Goal: Ask a question: Seek information or help from site administrators or community

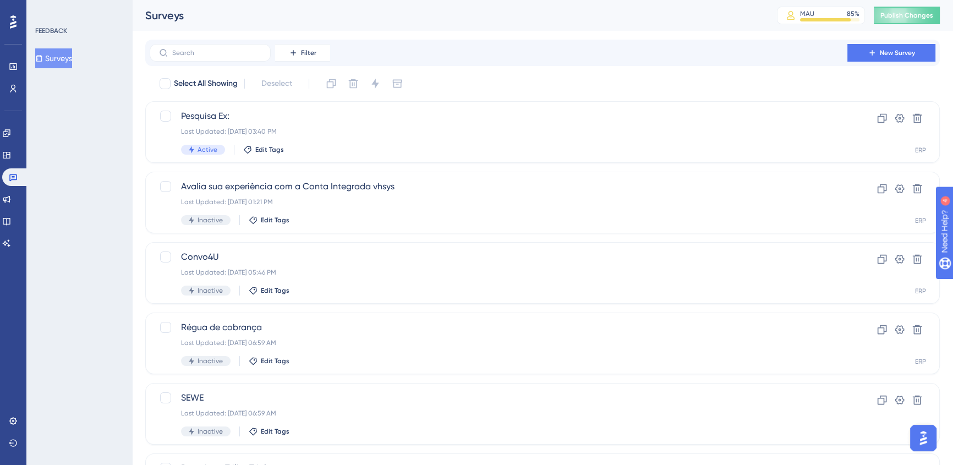
click at [11, 284] on div "✨ Save My Spot!✨" at bounding box center [89, 423] width 158 height 21
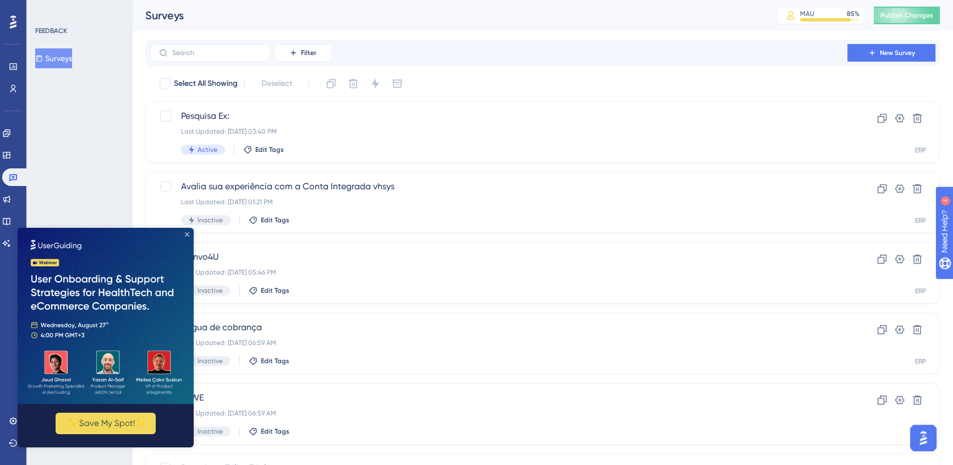
click at [187, 233] on icon "Close Preview" at bounding box center [187, 234] width 4 height 4
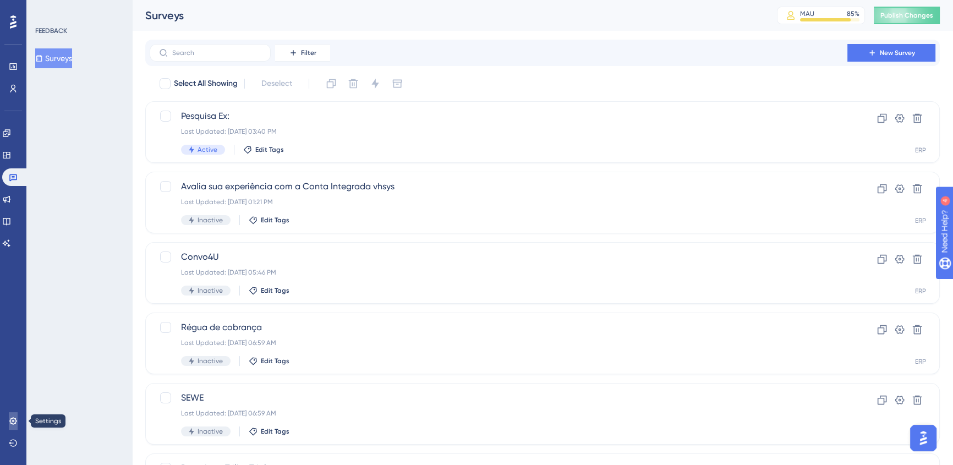
click at [14, 284] on icon at bounding box center [12, 420] width 7 height 7
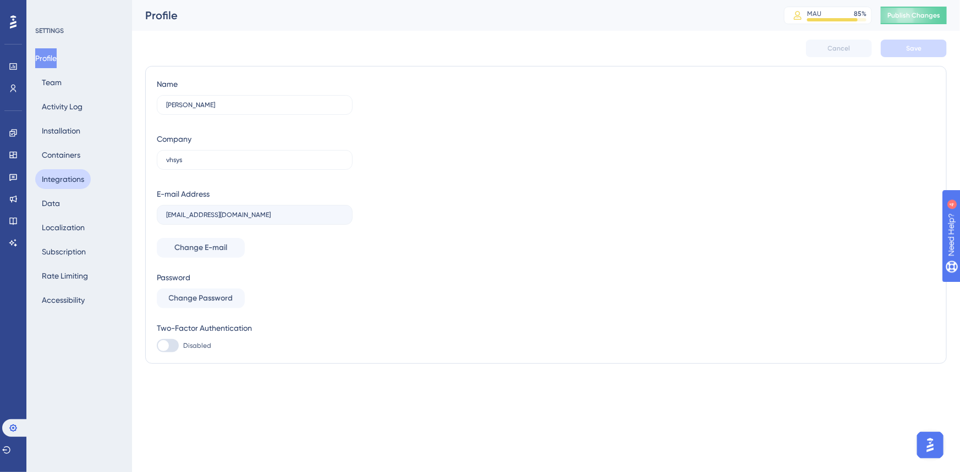
click at [72, 172] on button "Integrations" at bounding box center [63, 179] width 56 height 20
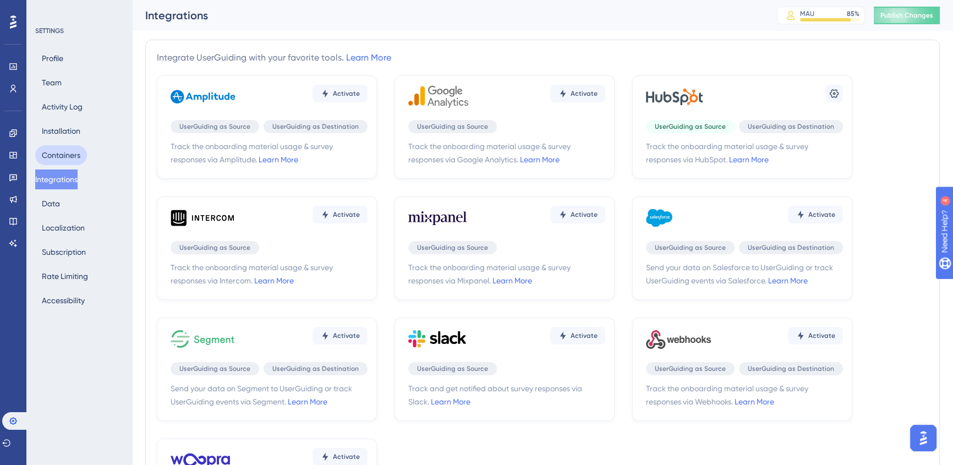
click at [69, 153] on button "Containers" at bounding box center [61, 155] width 52 height 20
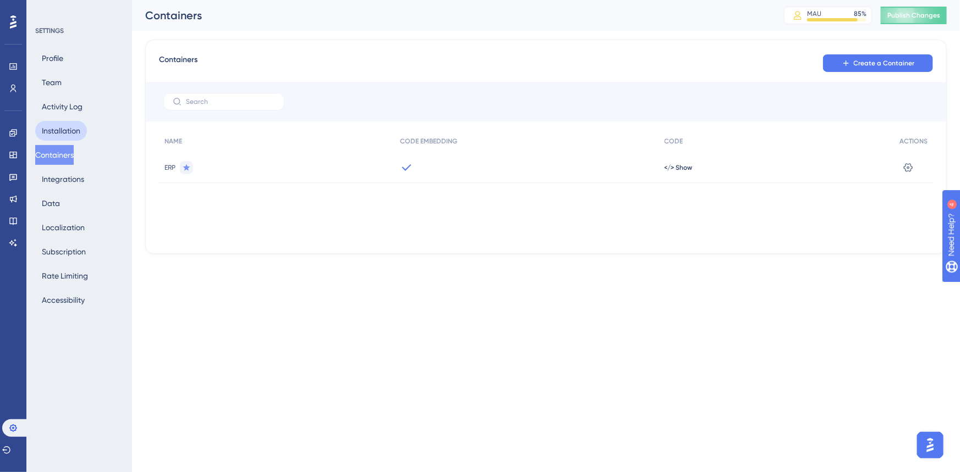
click at [66, 125] on button "Installation" at bounding box center [61, 131] width 52 height 20
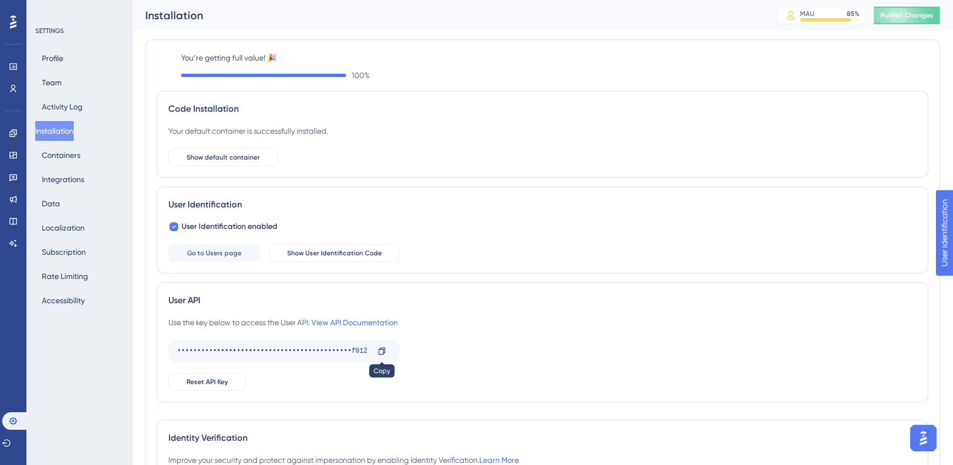
drag, startPoint x: 382, startPoint y: 348, endPoint x: 393, endPoint y: 359, distance: 15.2
click at [382, 284] on icon at bounding box center [381, 351] width 9 height 9
drag, startPoint x: 366, startPoint y: 351, endPoint x: 351, endPoint y: 350, distance: 15.4
click at [351, 284] on div "••••••••••••••••••••••••••••••••••••••••••••f012" at bounding box center [272, 351] width 191 height 18
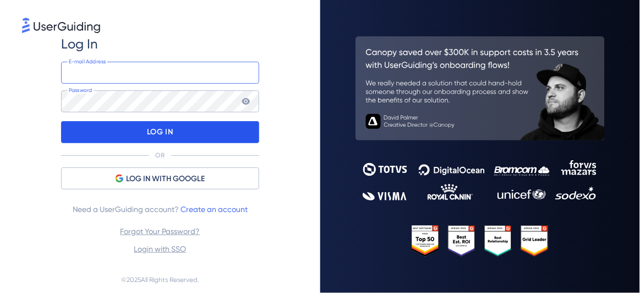
type input "[EMAIL_ADDRESS][DOMAIN_NAME]"
click at [175, 140] on div "LOG IN" at bounding box center [160, 132] width 198 height 22
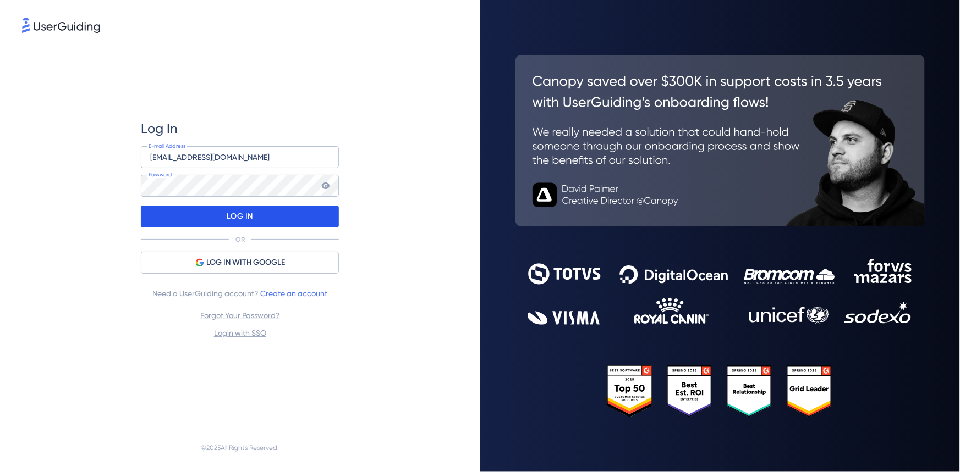
click at [198, 220] on div "LOG IN" at bounding box center [240, 217] width 198 height 22
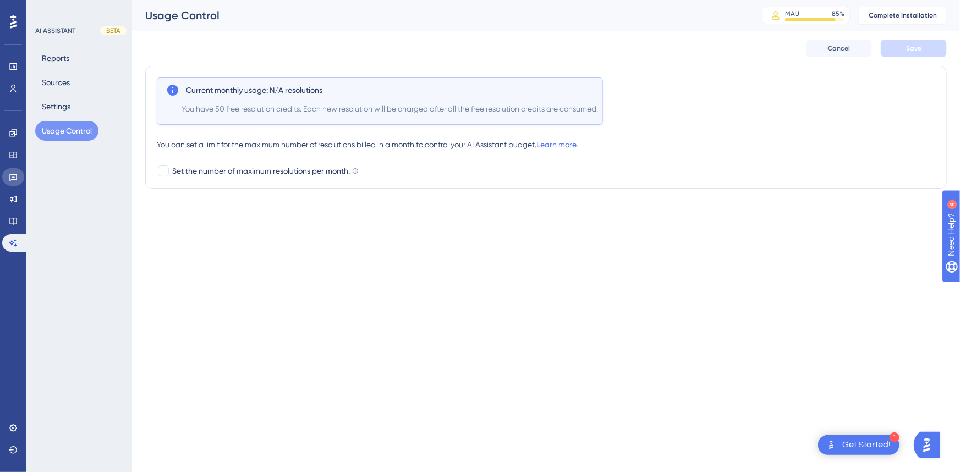
click at [7, 177] on link at bounding box center [13, 177] width 22 height 18
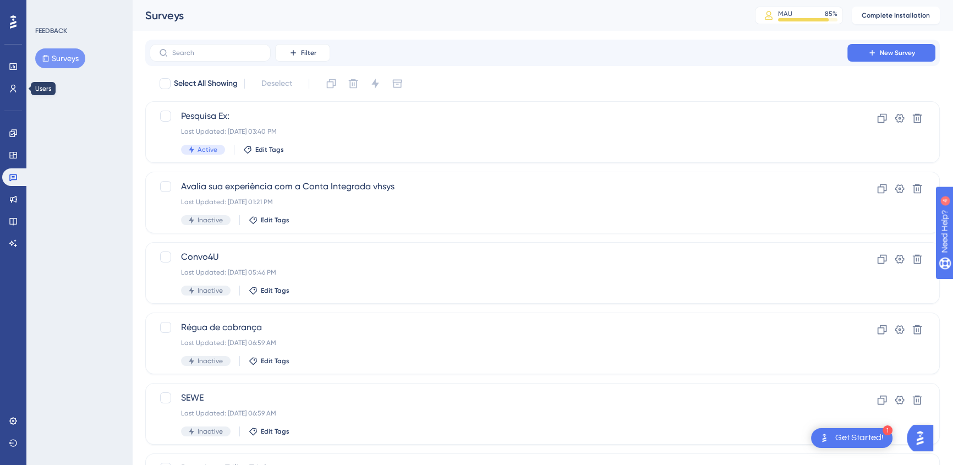
click at [2, 78] on div "Performance Users" at bounding box center [13, 78] width 22 height 40
click at [11, 89] on icon at bounding box center [13, 88] width 9 height 9
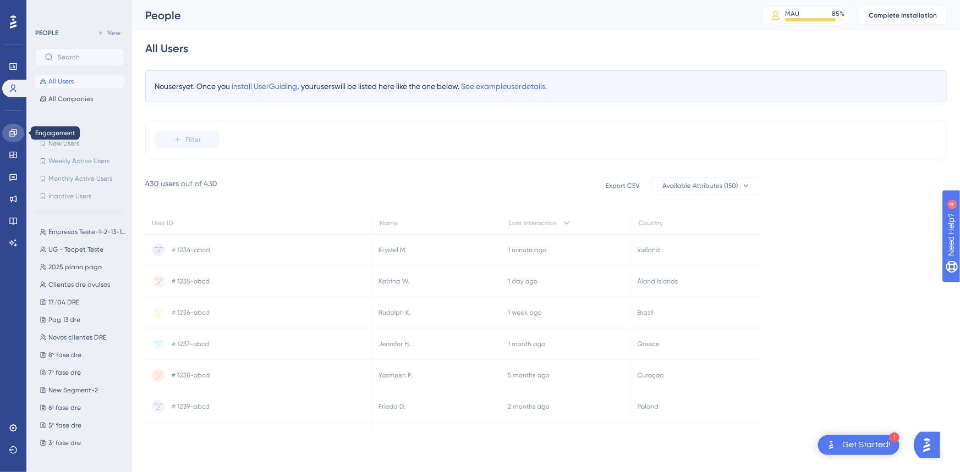
click at [11, 132] on icon at bounding box center [13, 133] width 9 height 9
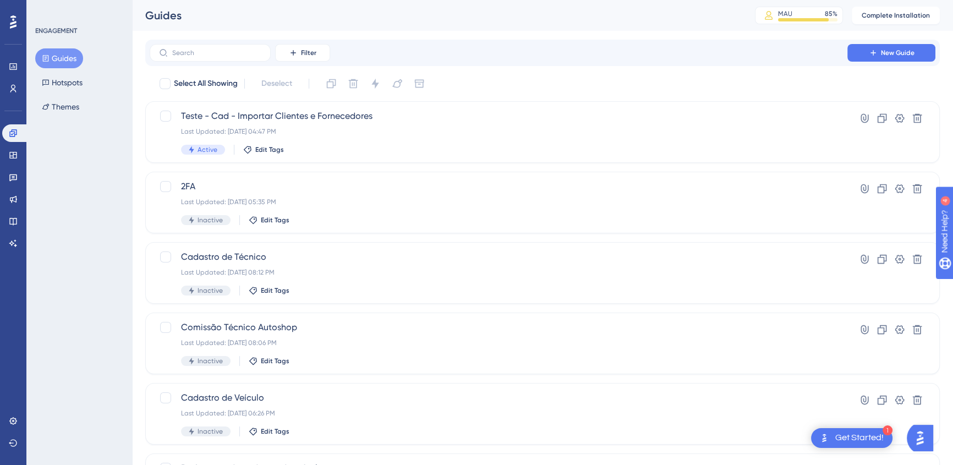
click at [703, 321] on img "Open AI Assistant Launcher" at bounding box center [920, 438] width 20 height 20
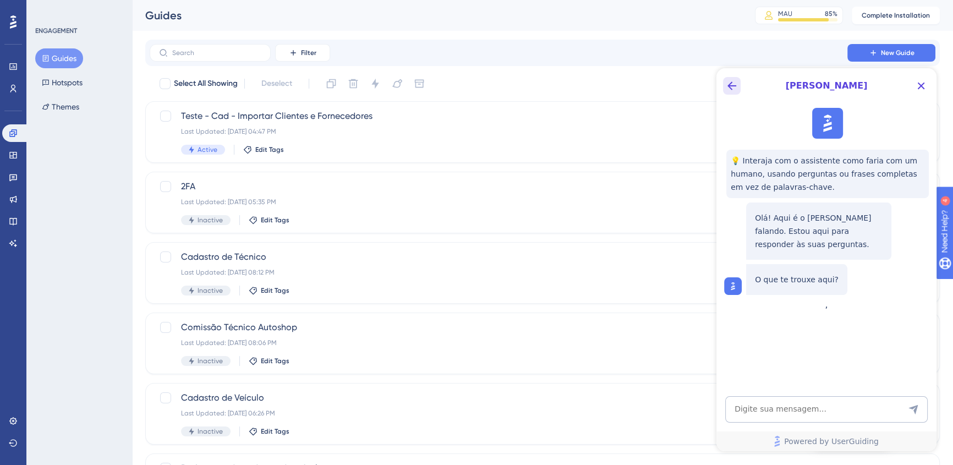
click at [703, 89] on icon "Back Button" at bounding box center [731, 85] width 13 height 13
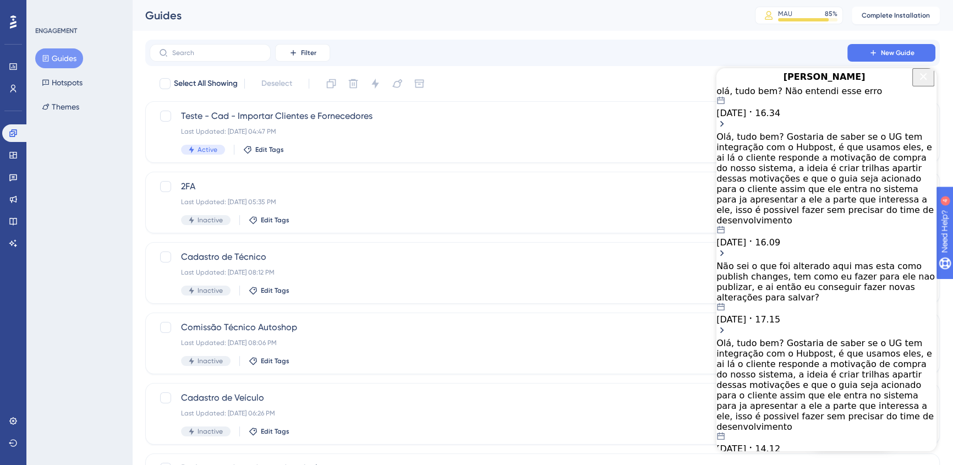
click at [703, 162] on div "Olá, tudo bem? Gostaria de saber se o UG tem integração com o Hubpost, é que us…" at bounding box center [826, 178] width 220 height 94
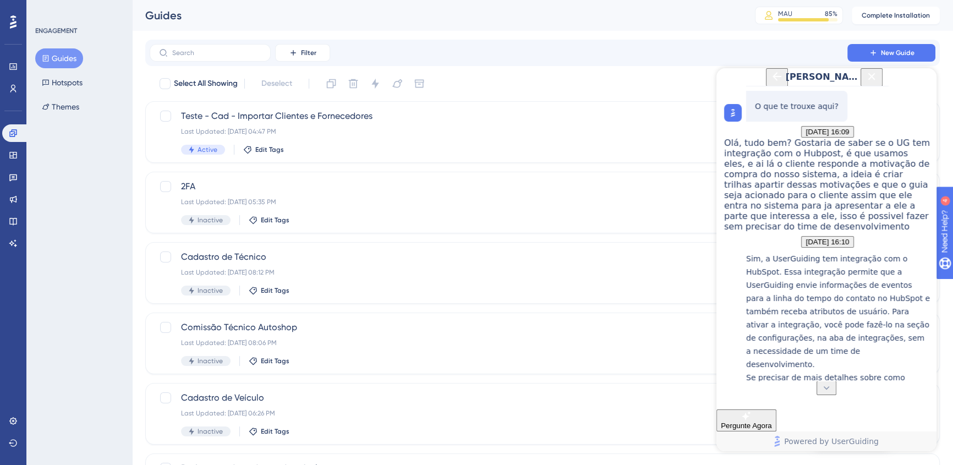
scroll to position [83, 0]
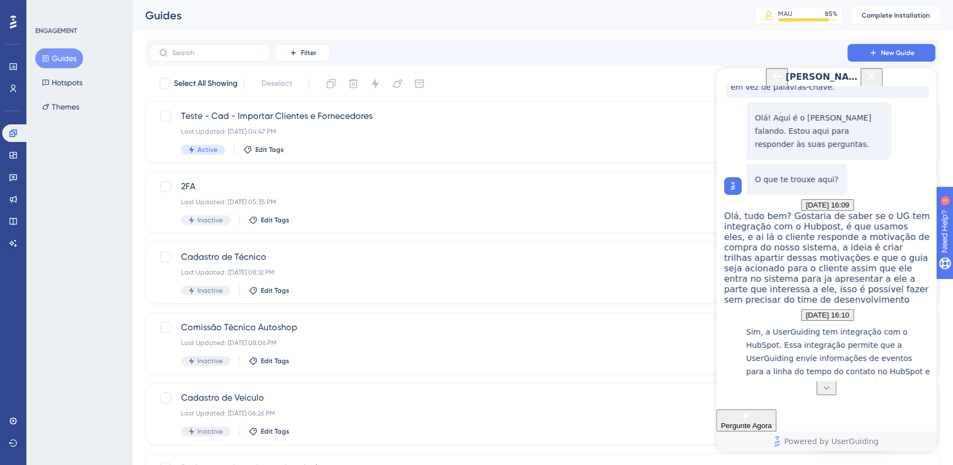
click at [703, 83] on icon "Back Button" at bounding box center [776, 76] width 13 height 13
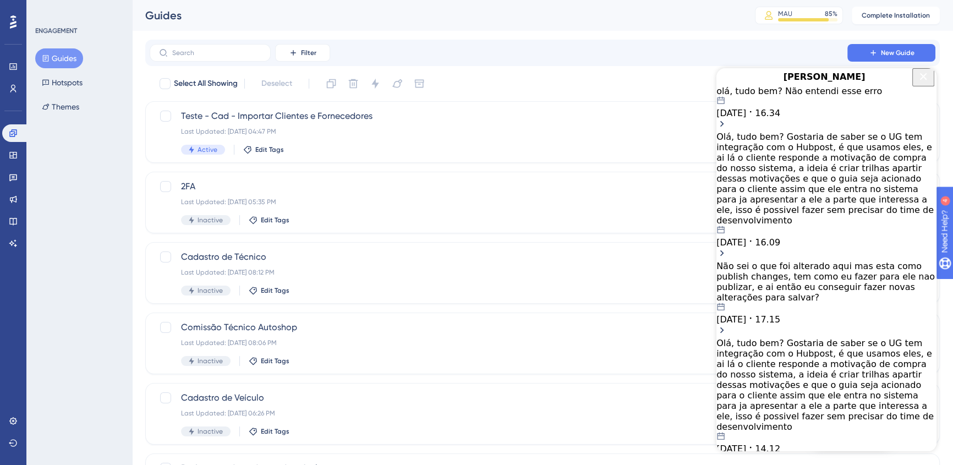
click at [703, 261] on div "Não sei o que foi alterado aqui mas esta como publish changes, tem como eu faze…" at bounding box center [826, 282] width 220 height 42
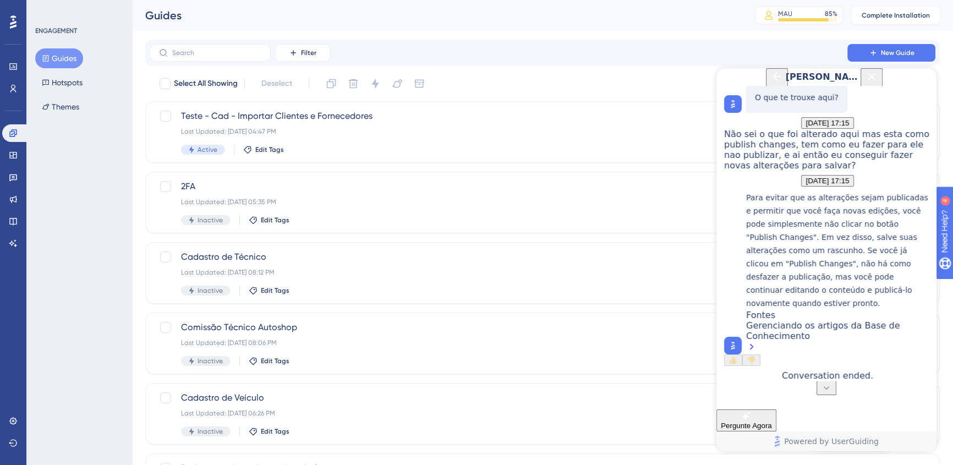
scroll to position [276, 0]
click at [703, 83] on icon "Back Button" at bounding box center [776, 76] width 13 height 13
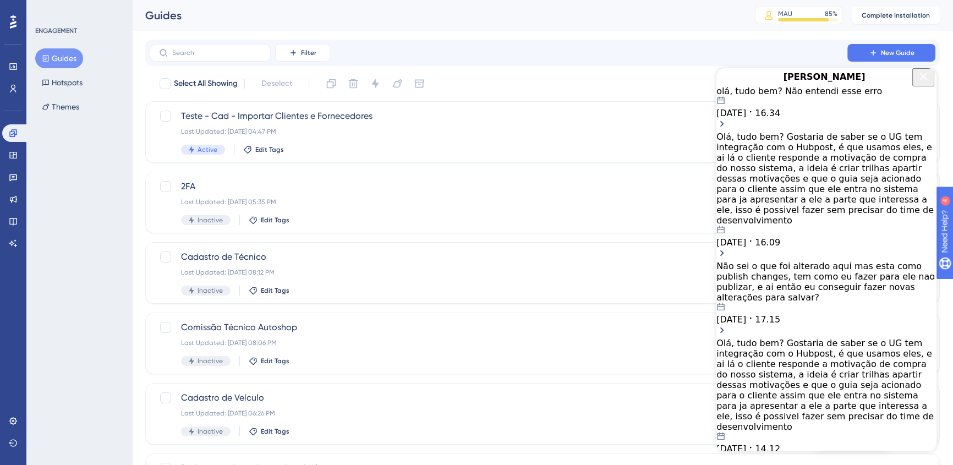
scroll to position [50, 0]
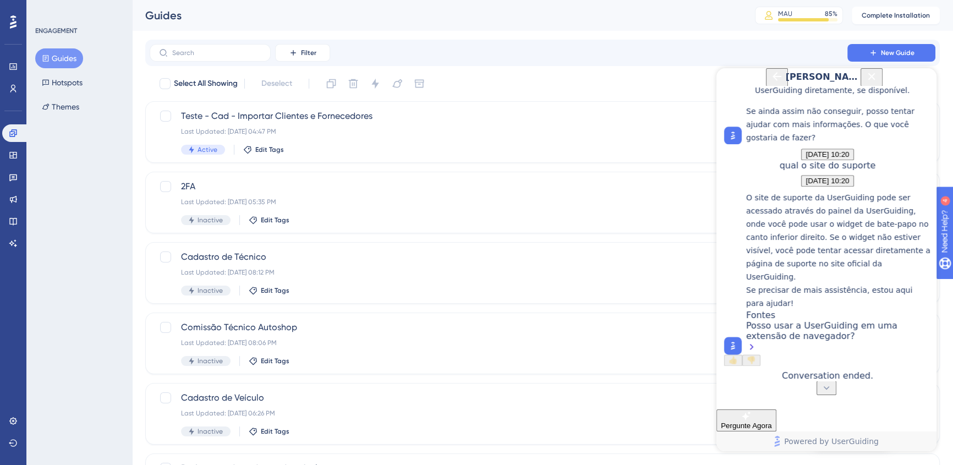
scroll to position [1881, 0]
click at [703, 57] on li "Verificar bloqueadores de pop-up : Certifique-se de que não há extensões ou con…" at bounding box center [843, 30] width 176 height 53
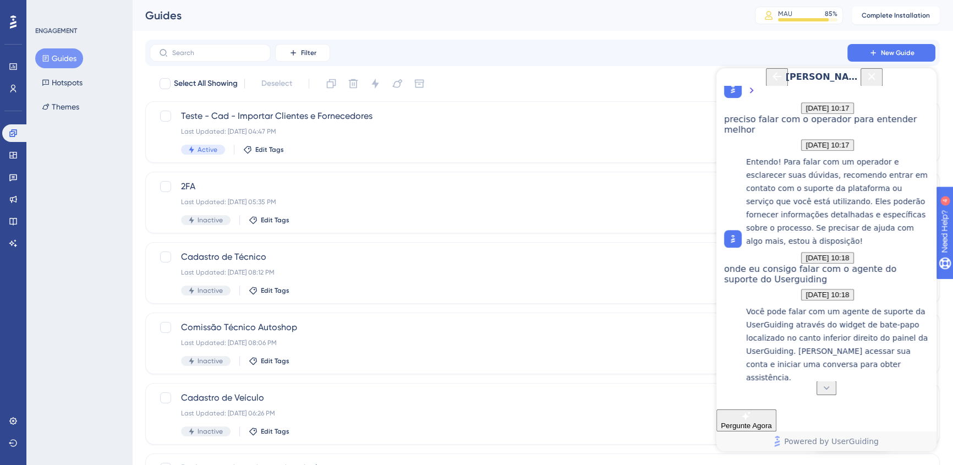
scroll to position [931, 0]
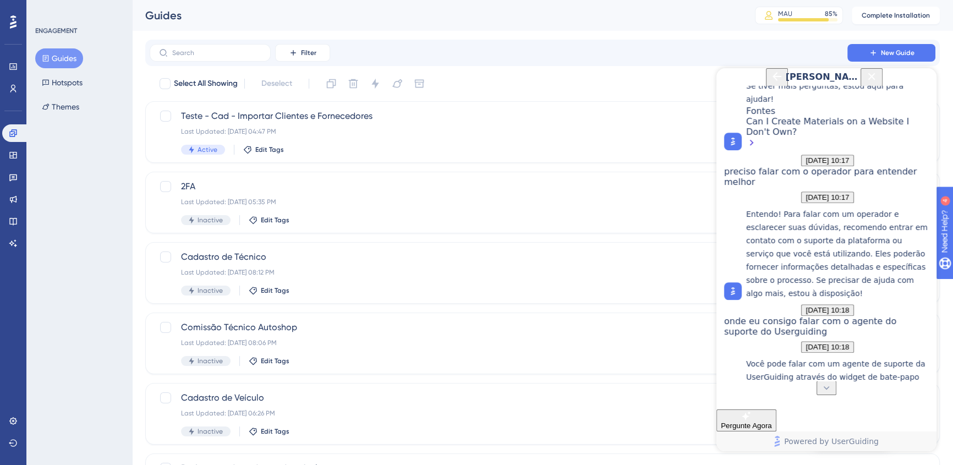
drag, startPoint x: 907, startPoint y: 345, endPoint x: 901, endPoint y: 343, distance: 5.9
drag, startPoint x: 901, startPoint y: 343, endPoint x: 821, endPoint y: 347, distance: 80.4
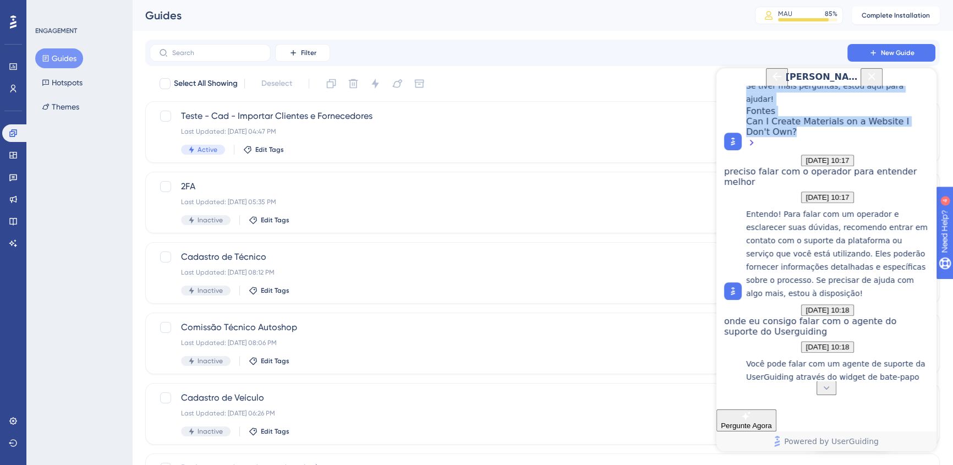
drag, startPoint x: 813, startPoint y: 354, endPoint x: 748, endPoint y: 229, distance: 140.7
copy div "O time de desenvolvimento do parceiro é quem precisa realizar a instalação do c…"
drag, startPoint x: 767, startPoint y: 346, endPoint x: 879, endPoint y: 338, distance: 112.5
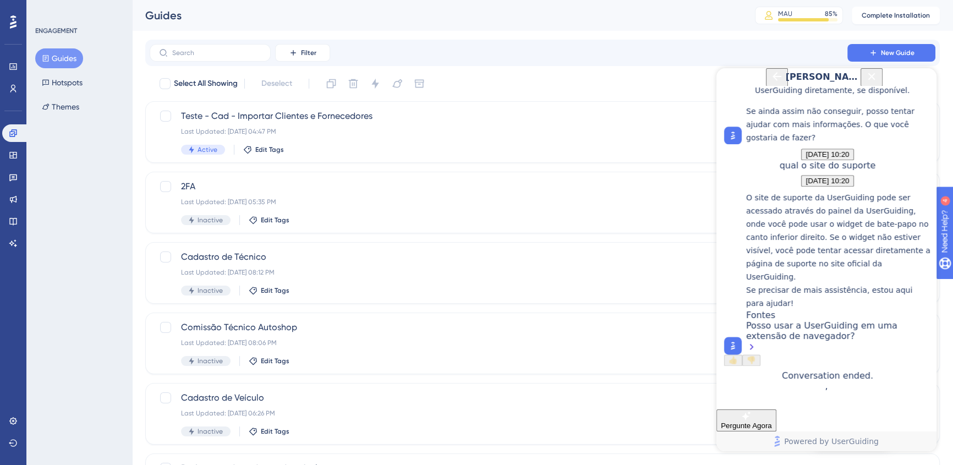
scroll to position [2260, 0]
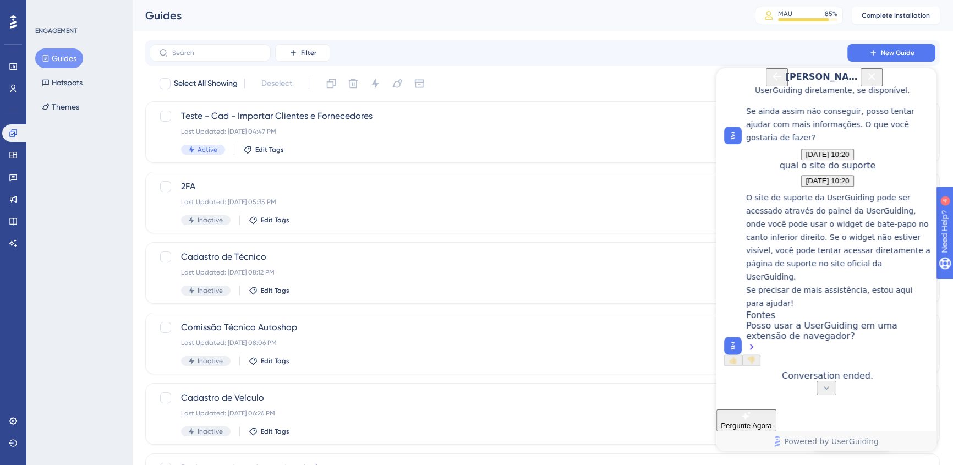
click at [703, 97] on li "Acessar diretamente o site de suporte : Tente visitar a página de suporte do Us…" at bounding box center [843, 77] width 176 height 40
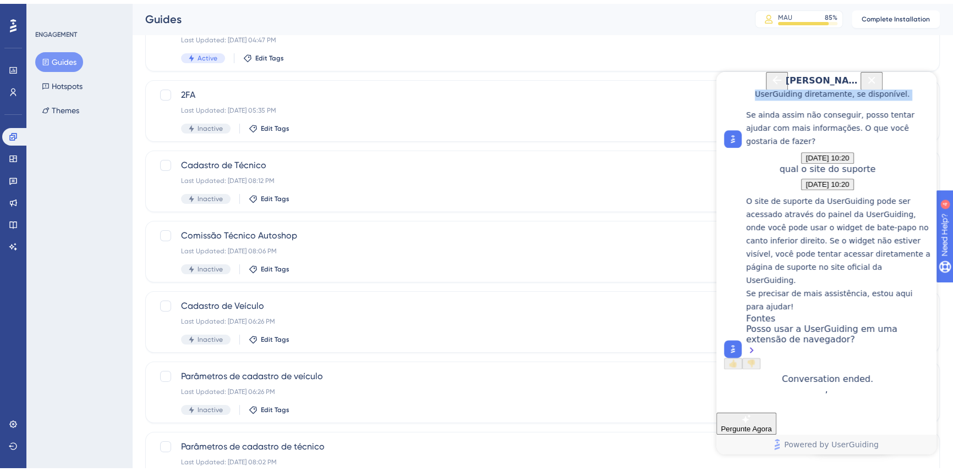
scroll to position [150, 0]
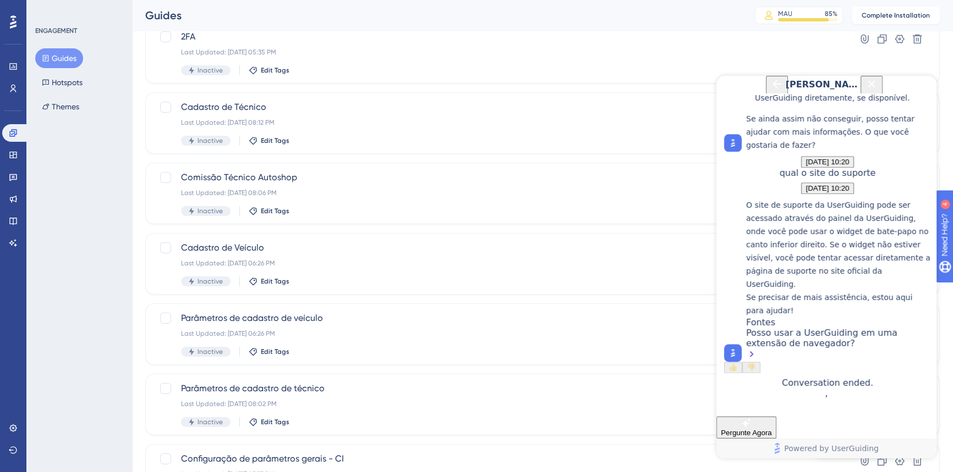
drag, startPoint x: 794, startPoint y: 343, endPoint x: 755, endPoint y: 329, distance: 41.9
copy div "Posso usar a UserGuiding em uma extensão de navegador?"
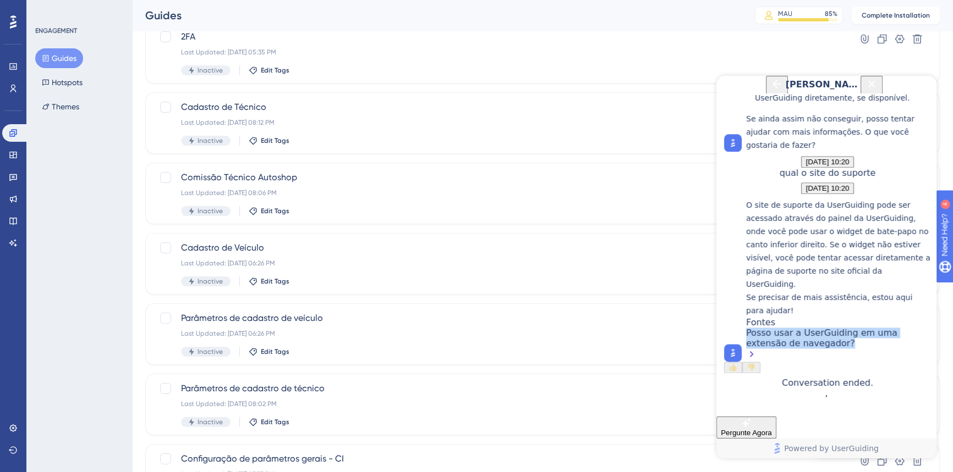
scroll to position [250, 0]
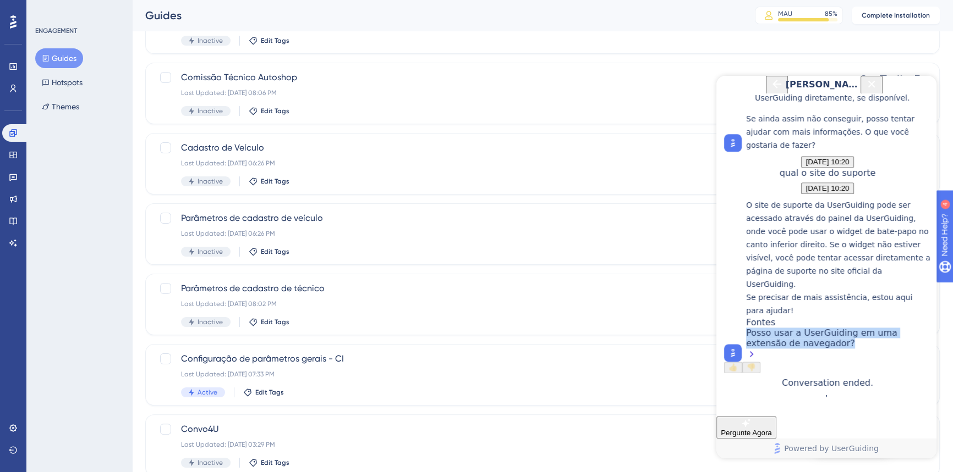
click at [703, 321] on span "Pergunte Agora" at bounding box center [746, 433] width 51 height 8
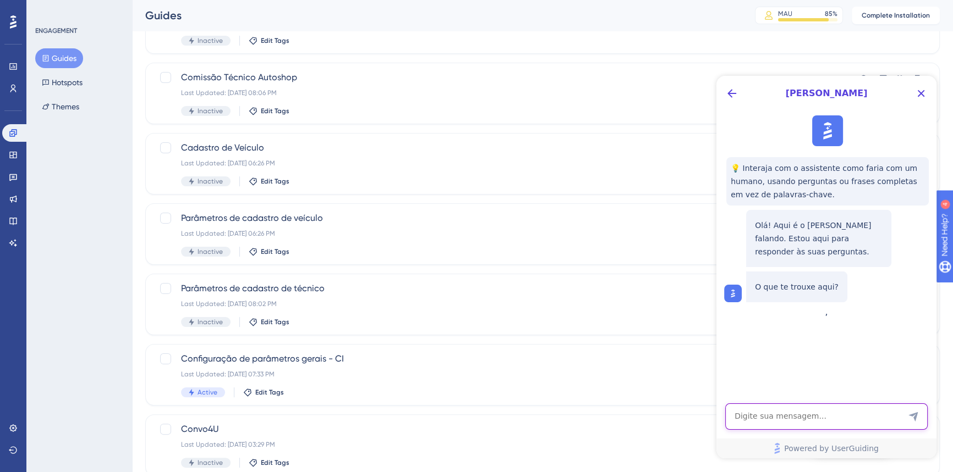
click at [703, 321] on textarea "AI Assistant Text Input" at bounding box center [826, 417] width 202 height 26
type textarea "Falar com o operador"
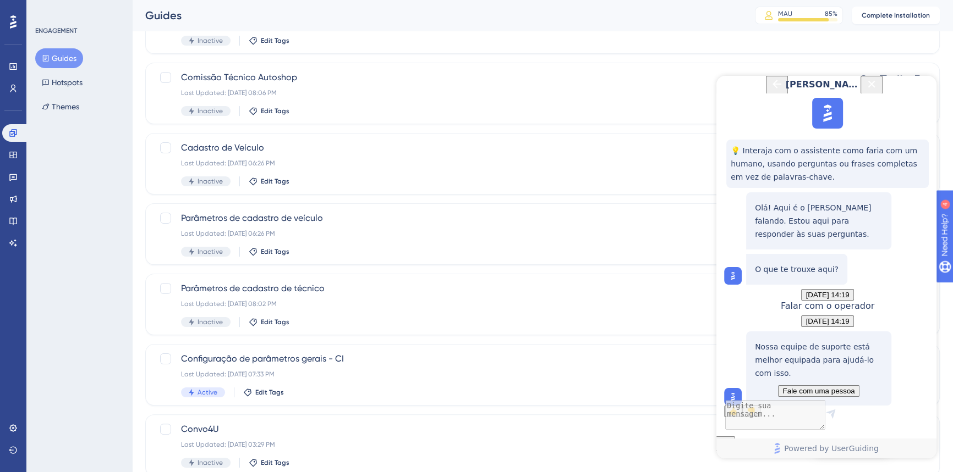
scroll to position [97, 0]
click at [703, 321] on span "Fale com uma pessoa" at bounding box center [818, 391] width 72 height 8
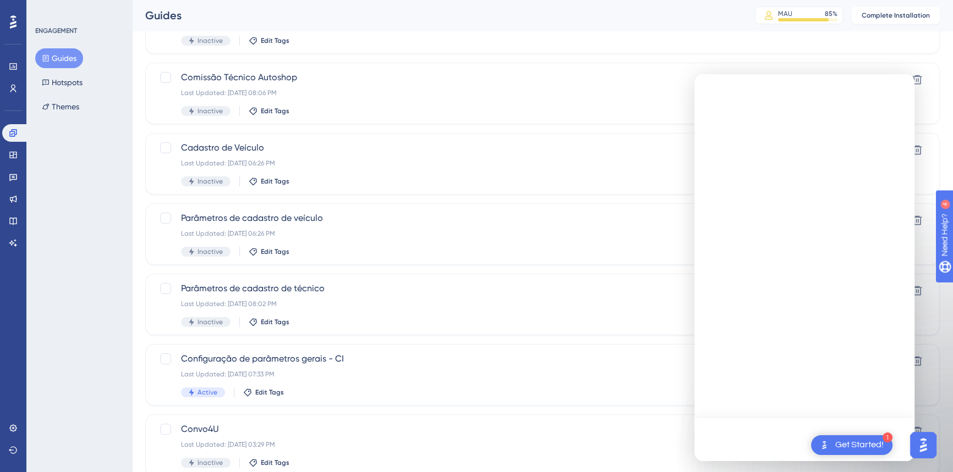
scroll to position [0, 0]
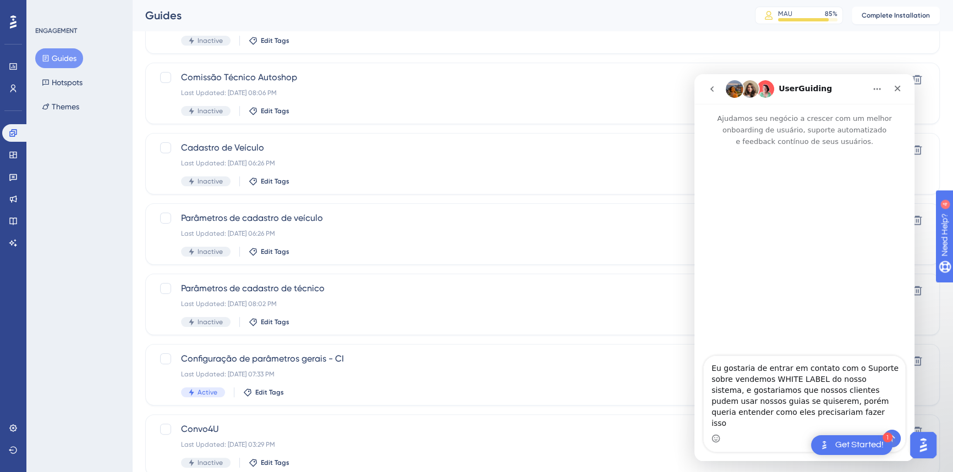
drag, startPoint x: 751, startPoint y: 400, endPoint x: 739, endPoint y: 404, distance: 12.9
type textarea "Eu gostaria de entrar em contato com o Suporte sobre vendemos WHITE LABEL do no…"
click at [703, 321] on textarea "Eu gostaria de entrar em contato com o Suporte sobre vendemos WHITE LABEL do no…" at bounding box center [803, 393] width 201 height 74
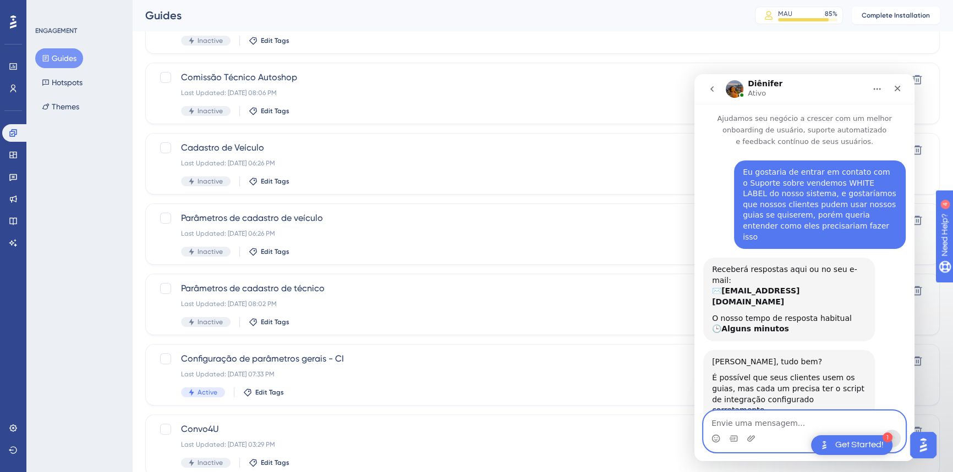
click at [703, 321] on textarea "Envie uma mensagem..." at bounding box center [803, 420] width 201 height 19
type textarea "u"
type textarea "no caso"
type textarea "pode me passar como e onde configurar?"
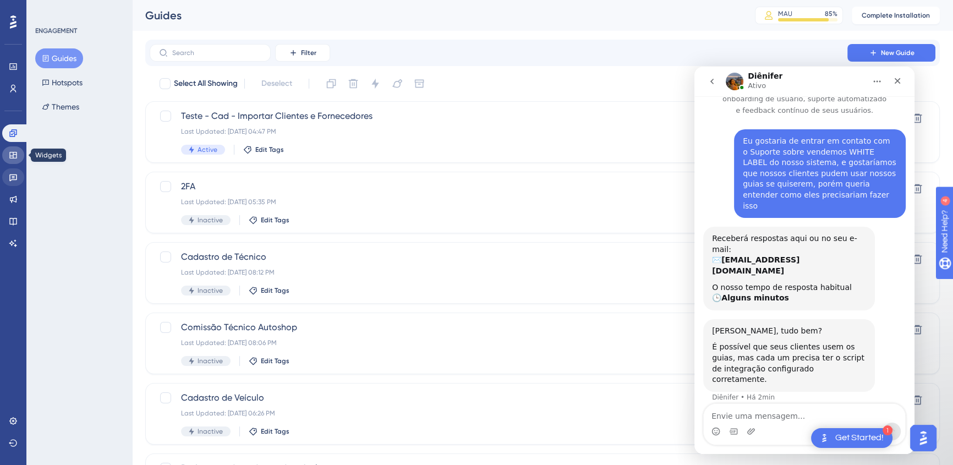
drag, startPoint x: 14, startPoint y: 155, endPoint x: 16, endPoint y: 182, distance: 27.0
click at [14, 155] on icon at bounding box center [13, 155] width 9 height 9
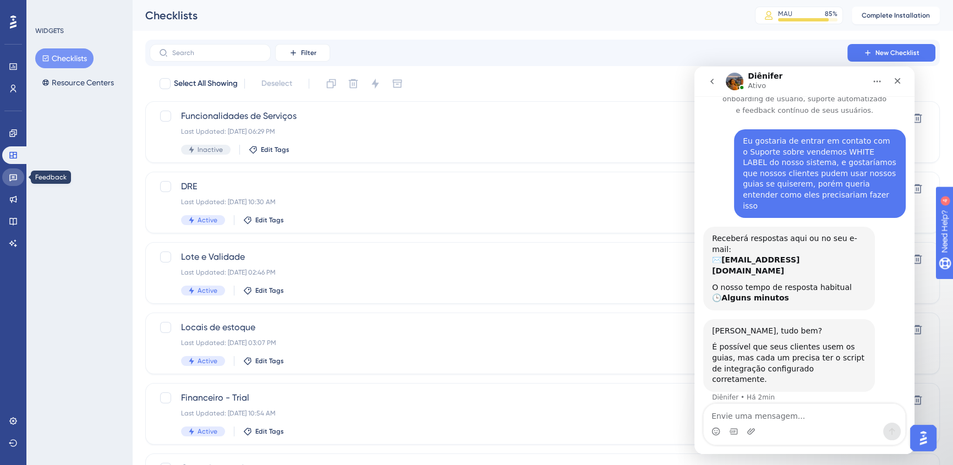
click at [7, 178] on link at bounding box center [13, 177] width 22 height 18
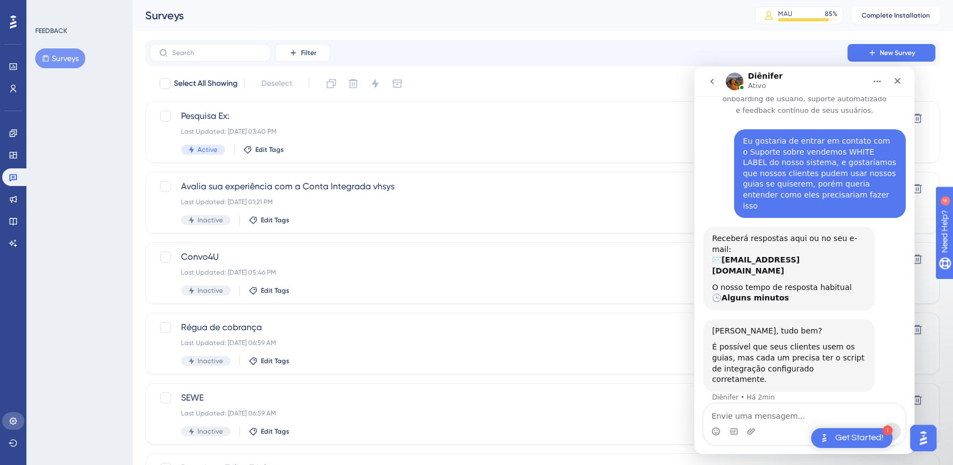
click at [10, 321] on icon at bounding box center [13, 420] width 9 height 9
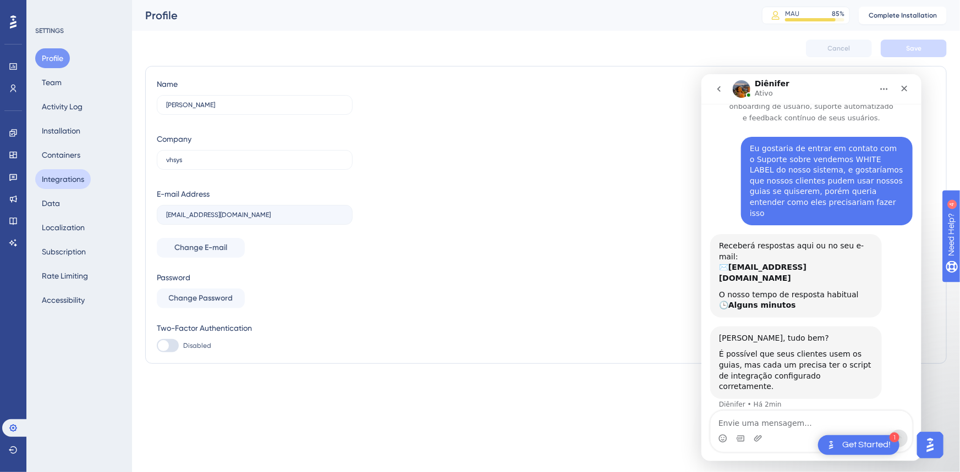
click at [60, 173] on button "Integrations" at bounding box center [63, 179] width 56 height 20
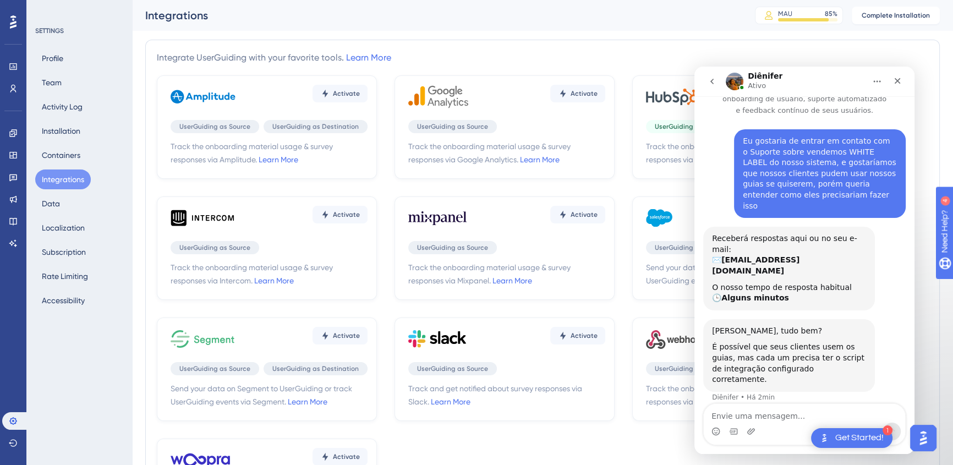
click at [703, 80] on p "Ativo" at bounding box center [756, 85] width 18 height 11
drag, startPoint x: 813, startPoint y: 80, endPoint x: 783, endPoint y: 188, distance: 111.3
click html "Diênifer Ativo Ajudamos seu negócio a crescer com um melhor onboarding de usuár…"
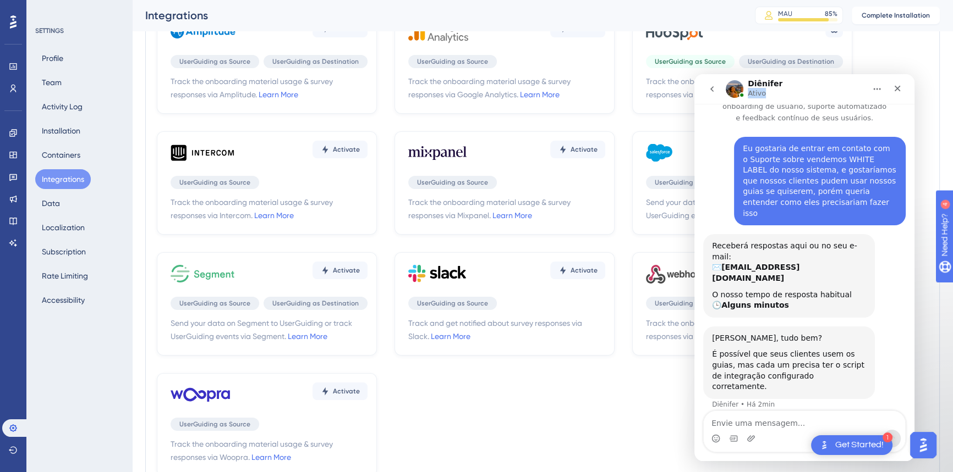
scroll to position [56, 0]
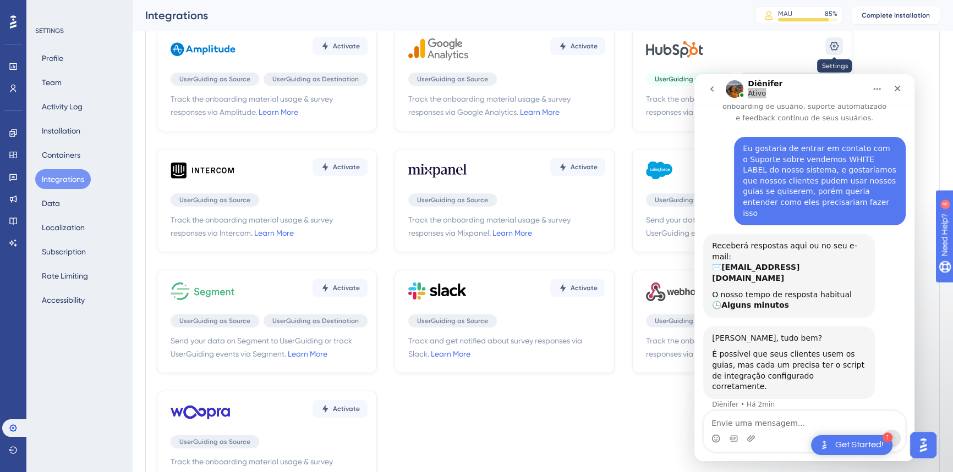
click at [703, 47] on icon at bounding box center [833, 46] width 11 height 11
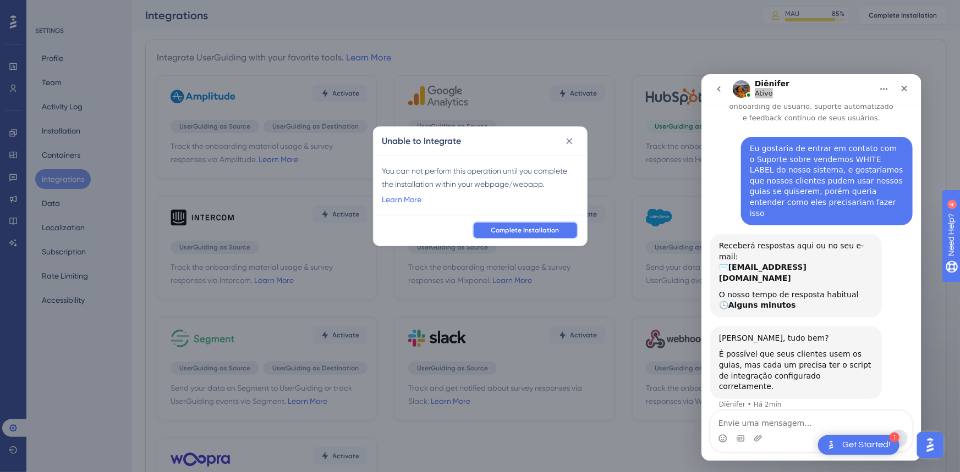
click at [545, 231] on span "Complete Installation" at bounding box center [525, 230] width 68 height 9
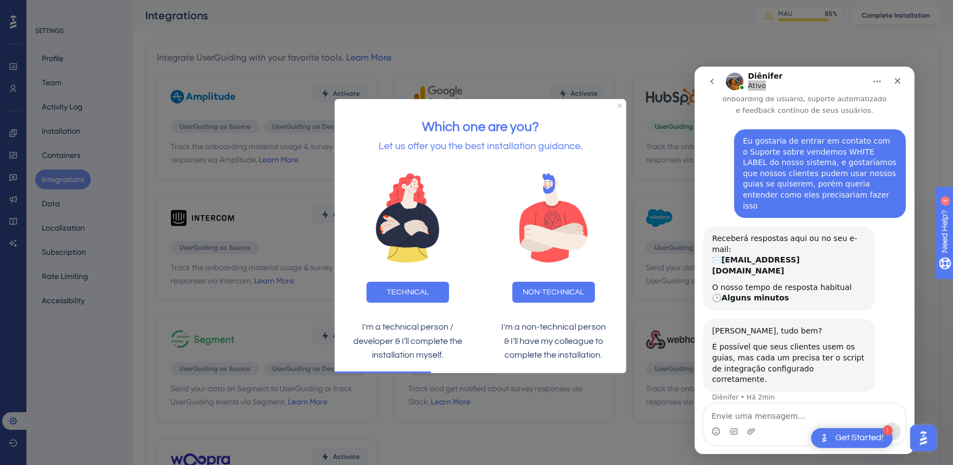
drag, startPoint x: 448, startPoint y: 256, endPoint x: 459, endPoint y: 212, distance: 44.7
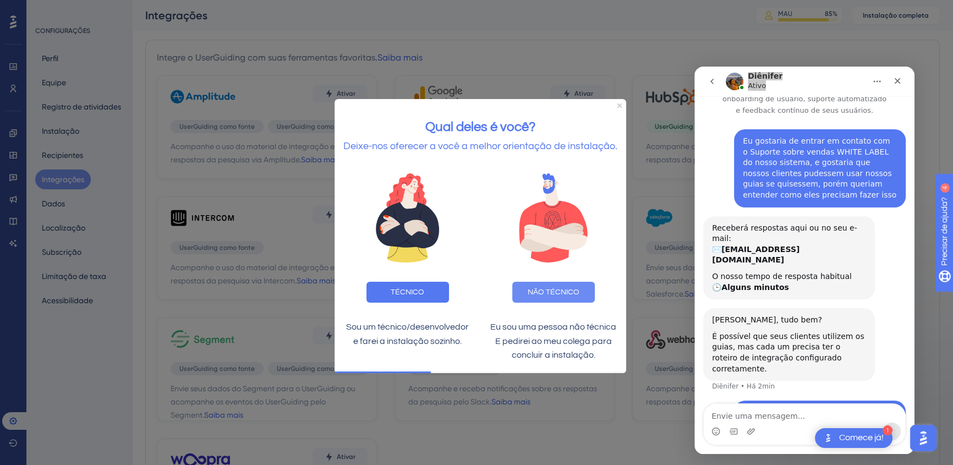
click at [560, 295] on font "NÃO TÉCNICO" at bounding box center [553, 292] width 52 height 8
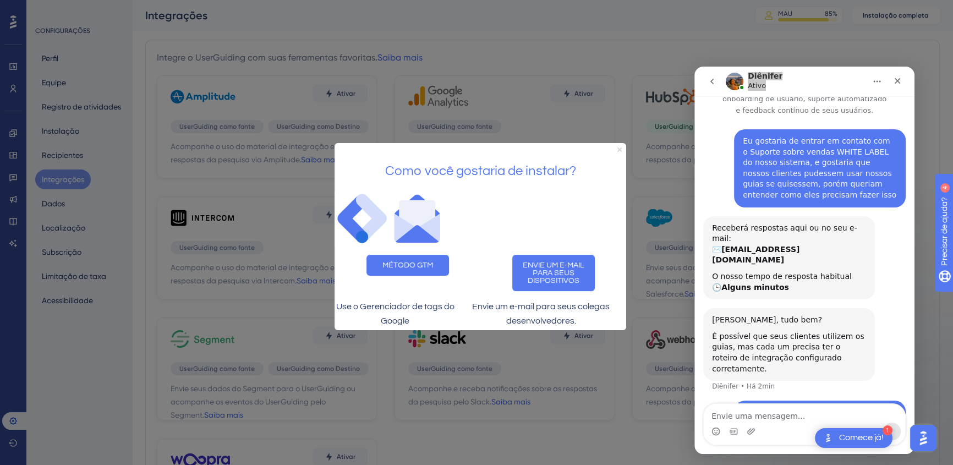
click at [619, 147] on icon "Fechar visualização" at bounding box center [619, 149] width 4 height 4
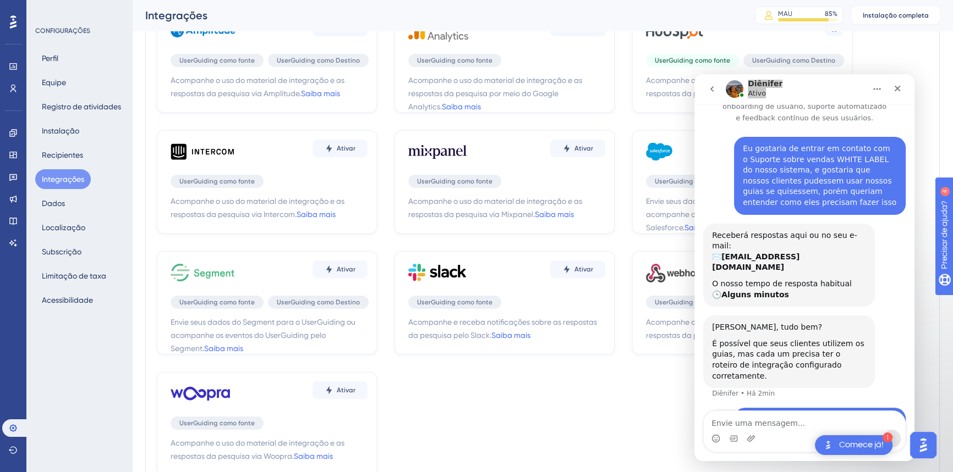
scroll to position [57, 0]
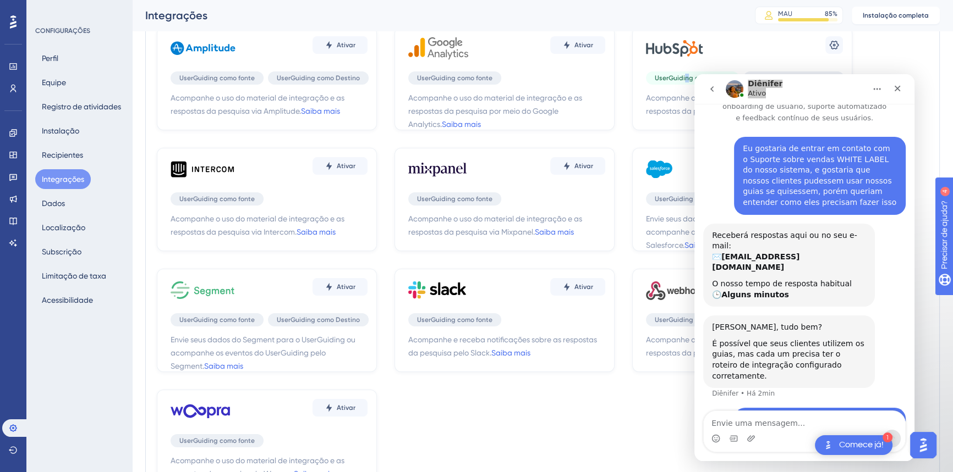
click at [685, 74] on font "UserGuiding como fonte" at bounding box center [692, 78] width 75 height 8
click at [681, 75] on font "UserGuiding como fonte" at bounding box center [692, 78] width 75 height 8
click at [703, 43] on icon at bounding box center [833, 45] width 11 height 11
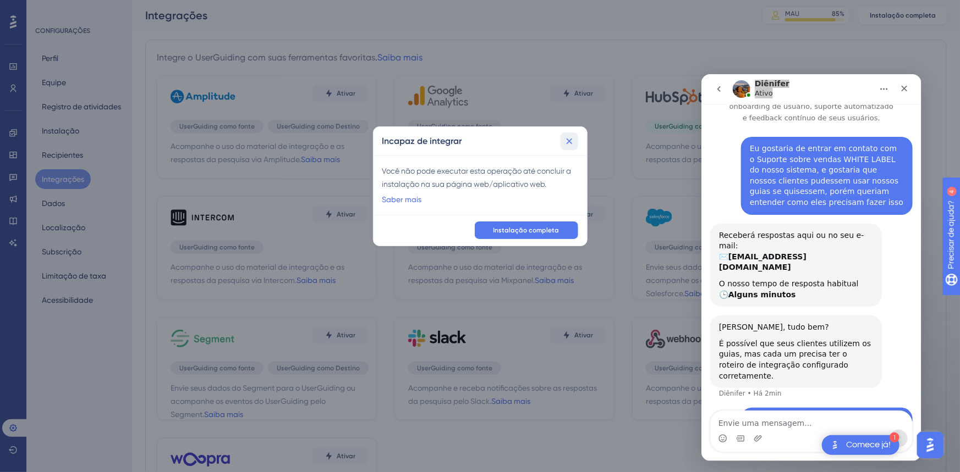
click at [574, 137] on icon at bounding box center [569, 141] width 11 height 11
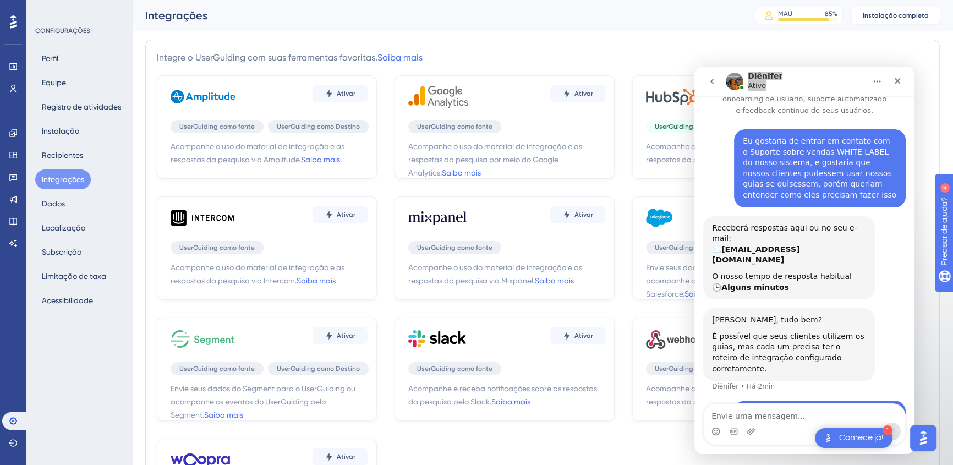
click at [667, 151] on span "Acompanhe o uso do material de integração e as respostas da pesquisa via HubSpo…" at bounding box center [744, 153] width 197 height 26
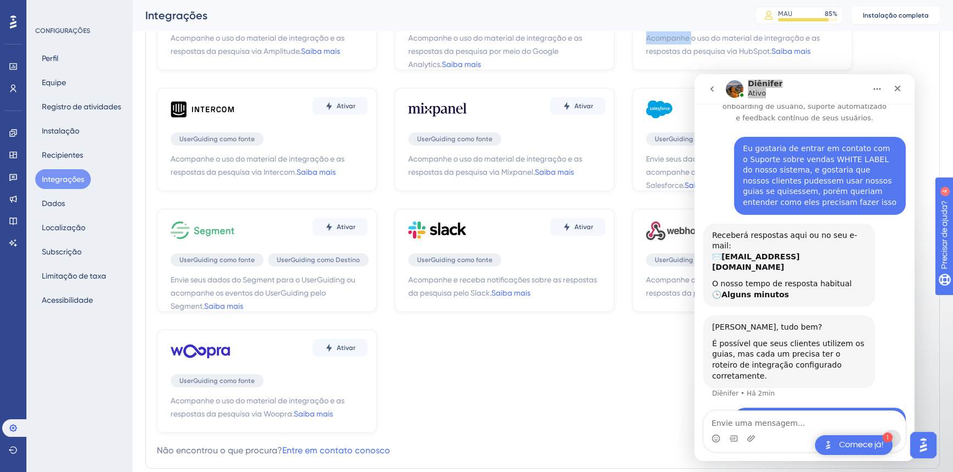
scroll to position [100, 0]
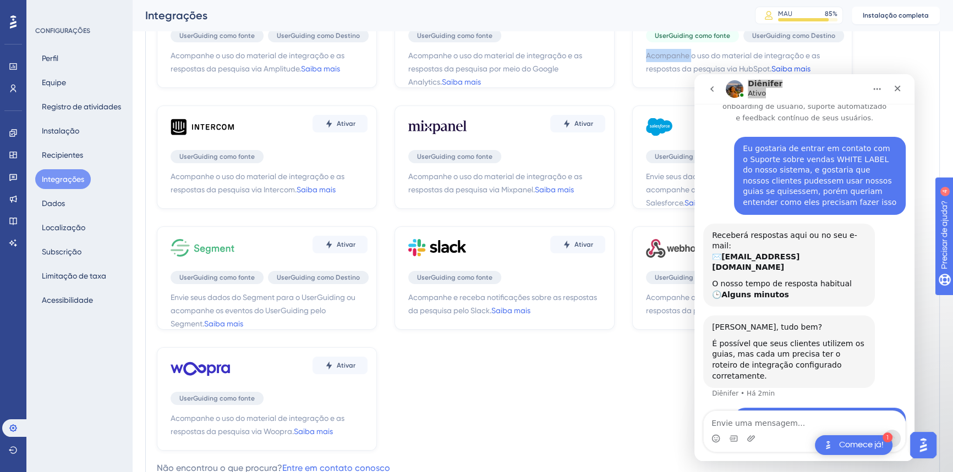
click at [703, 65] on font "Saiba mais" at bounding box center [790, 68] width 39 height 9
click at [703, 39] on span "UserGuiding como Destino" at bounding box center [793, 35] width 83 height 9
drag, startPoint x: 776, startPoint y: 35, endPoint x: 721, endPoint y: 35, distance: 55.0
click at [703, 35] on font "UserGuiding como Destino" at bounding box center [793, 36] width 83 height 8
click at [693, 38] on font "UserGuiding como fonte" at bounding box center [692, 36] width 75 height 8
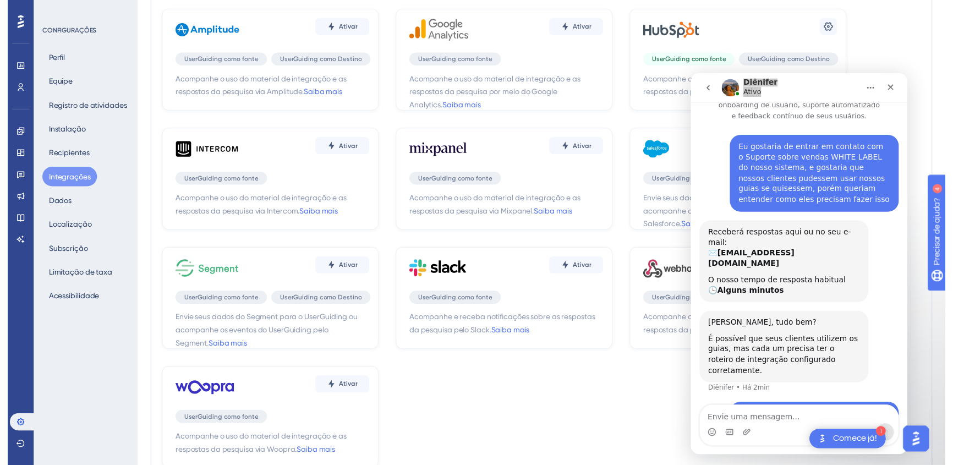
scroll to position [0, 0]
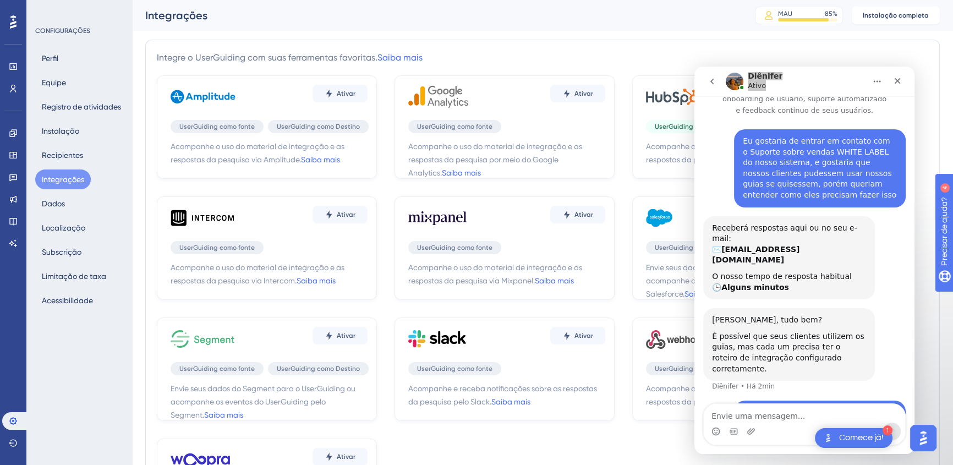
click at [670, 99] on icon at bounding box center [674, 98] width 57 height 13
click at [669, 98] on icon at bounding box center [679, 96] width 66 height 33
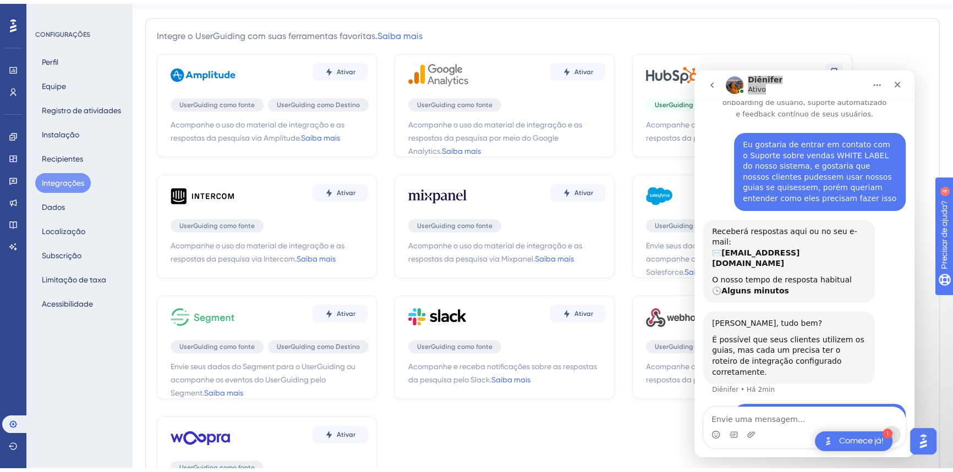
scroll to position [50, 0]
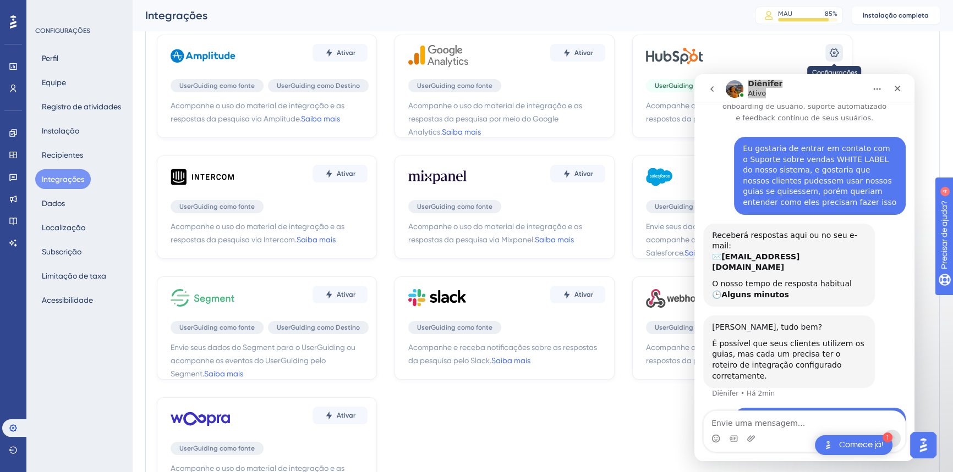
click at [703, 51] on icon at bounding box center [833, 52] width 9 height 9
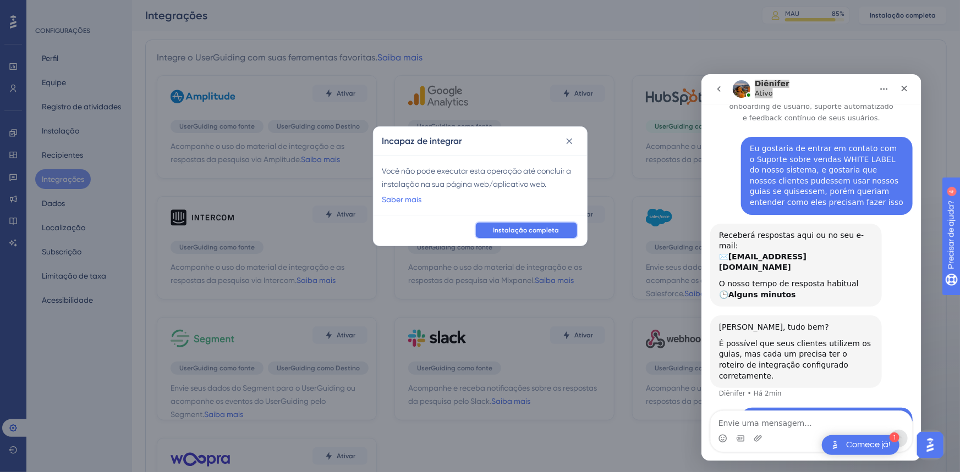
click at [518, 228] on font "Instalação completa" at bounding box center [526, 231] width 66 height 8
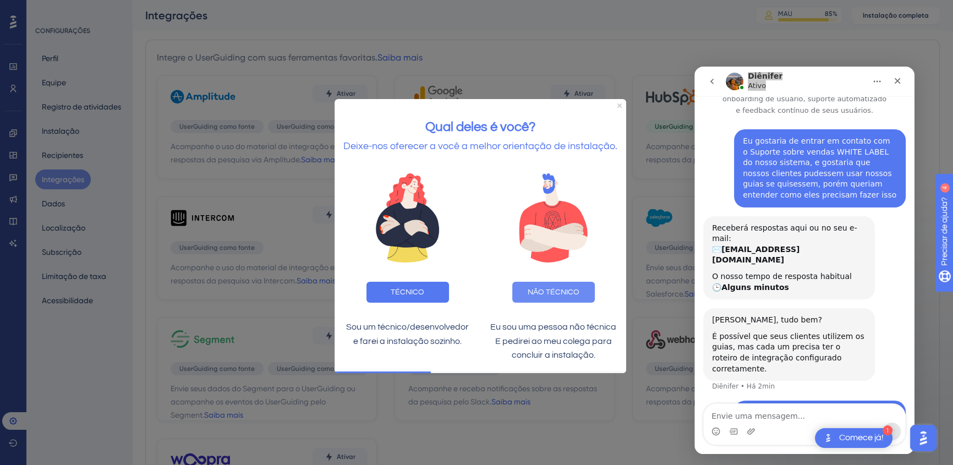
click at [532, 287] on button "NÃO TÉCNICO" at bounding box center [553, 292] width 83 height 21
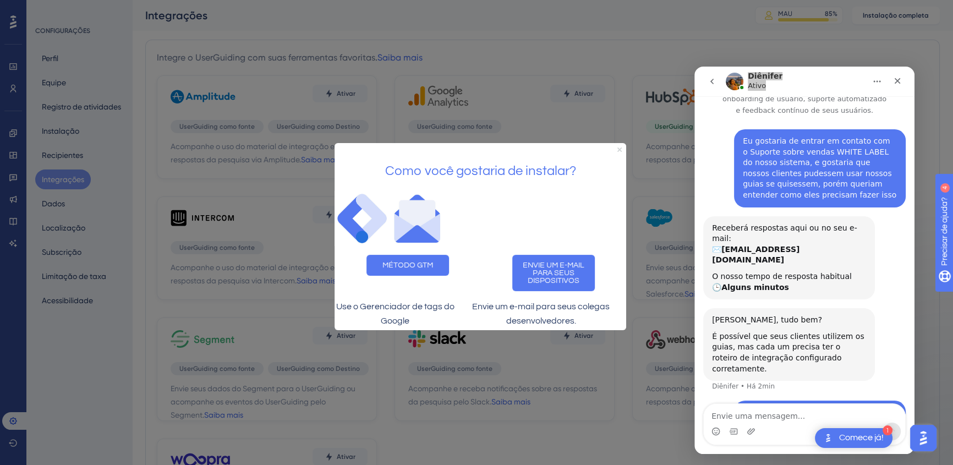
click at [617, 147] on icon "Fechar visualização" at bounding box center [619, 149] width 4 height 4
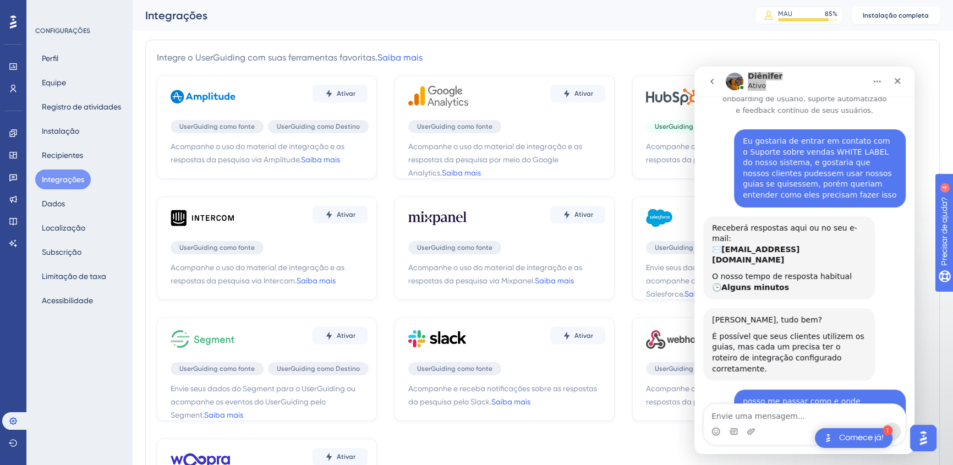
scroll to position [67, 0]
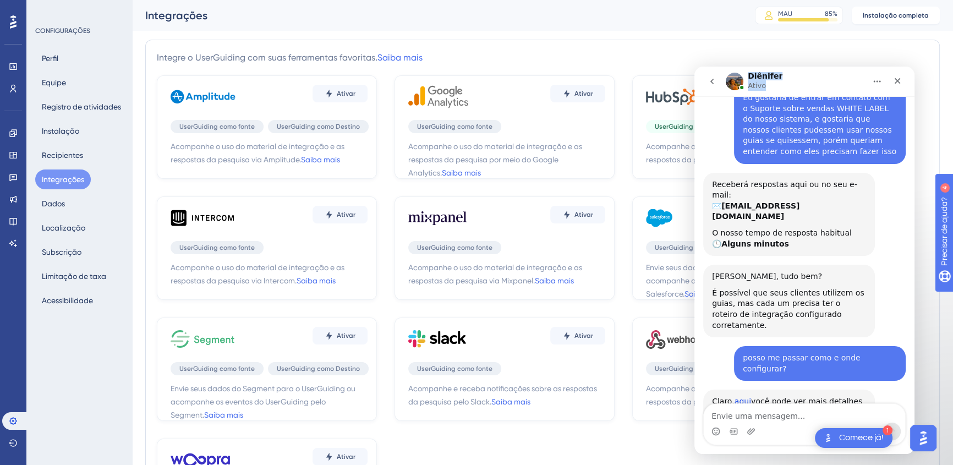
click at [703, 321] on link "aqui" at bounding box center [742, 401] width 17 height 9
drag, startPoint x: 780, startPoint y: 374, endPoint x: 799, endPoint y: 366, distance: 20.7
click at [703, 321] on div "Claro, aqui você pode ver mais detalhes sobre a instalação do container. Diênif…" at bounding box center [789, 406] width 172 height 35
click at [703, 321] on div "Claro, aqui você pode ver mais detalhes sobre a instalação do container." at bounding box center [789, 406] width 154 height 21
drag, startPoint x: 837, startPoint y: 361, endPoint x: 824, endPoint y: 357, distance: 12.9
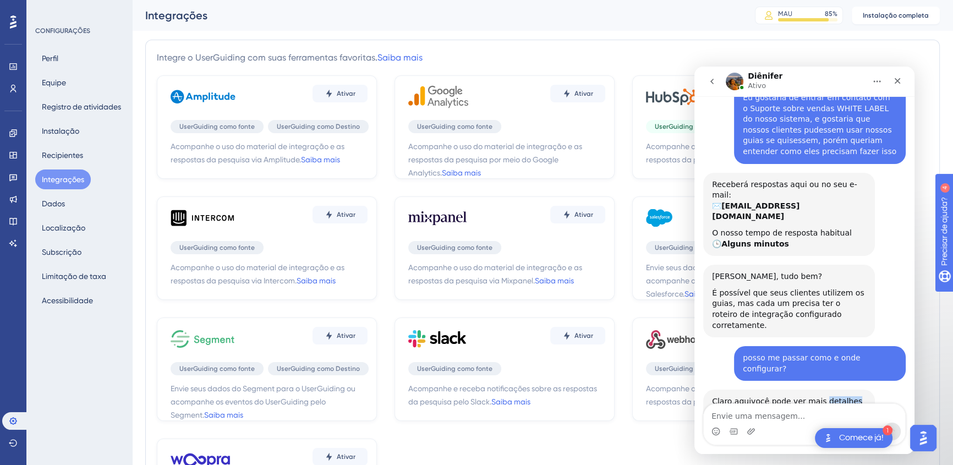
click at [703, 321] on div "Claro, aqui você pode ver mais detalhes sobre a instalação do container." at bounding box center [789, 406] width 154 height 21
drag, startPoint x: 746, startPoint y: 272, endPoint x: 848, endPoint y: 295, distance: 104.9
click at [703, 295] on div "É possível que seus clientes utilizem os guias, mas cada um precisa ter o rotei…" at bounding box center [789, 309] width 154 height 43
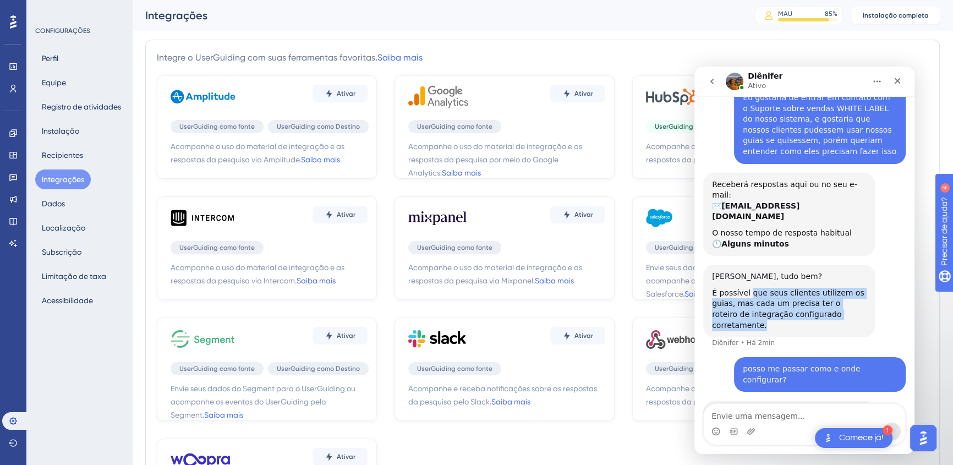
scroll to position [78, 0]
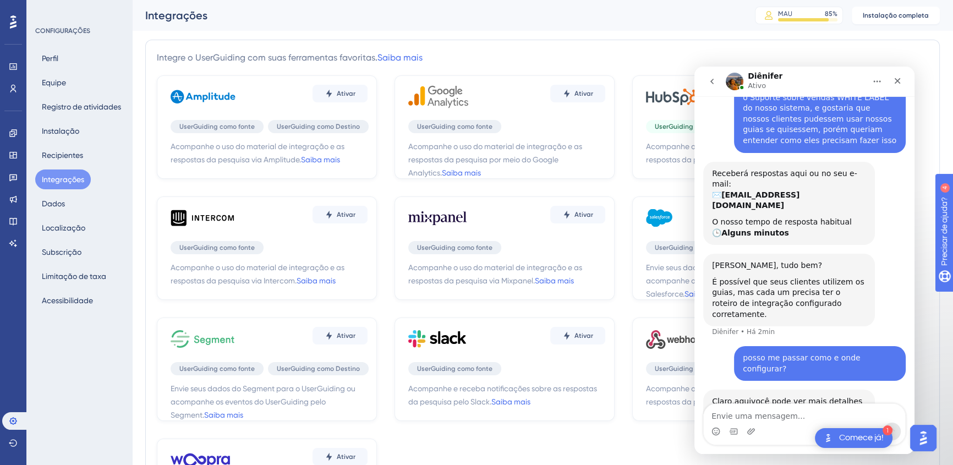
drag, startPoint x: 819, startPoint y: 371, endPoint x: 739, endPoint y: 373, distance: 80.4
click at [703, 321] on div "Claro, aqui você pode ver mais detalhes sobre a instalação do container." at bounding box center [789, 406] width 154 height 21
copy div "instalação do container."
click at [703, 321] on link "aqui" at bounding box center [742, 401] width 17 height 9
click at [703, 277] on font "É possível que seus clientes utilizem os guias, mas cada um precisa ter o rotei…" at bounding box center [788, 297] width 152 height 41
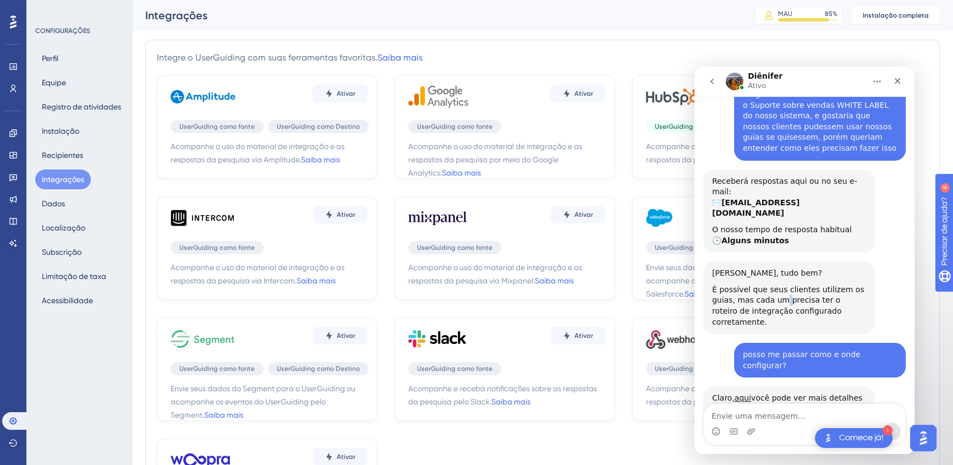
click at [703, 285] on font "É possível que seus clientes utilizem os guias, mas cada um precisa ter o rotei…" at bounding box center [788, 305] width 152 height 41
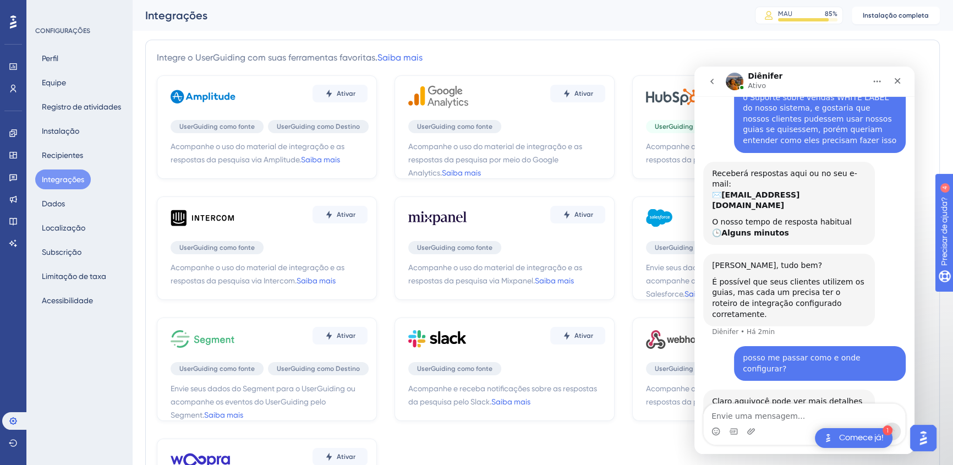
click at [703, 277] on font "É possível que seus clientes utilizem os guias, mas cada um precisa ter o rotei…" at bounding box center [788, 297] width 152 height 41
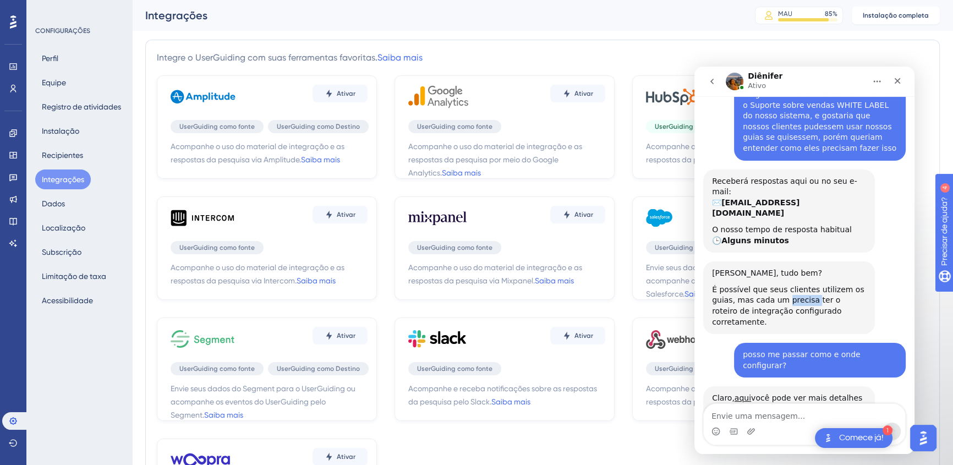
click at [703, 285] on font "É possível que seus clientes utilizem os guias, mas cada um precisa ter o rotei…" at bounding box center [788, 305] width 152 height 41
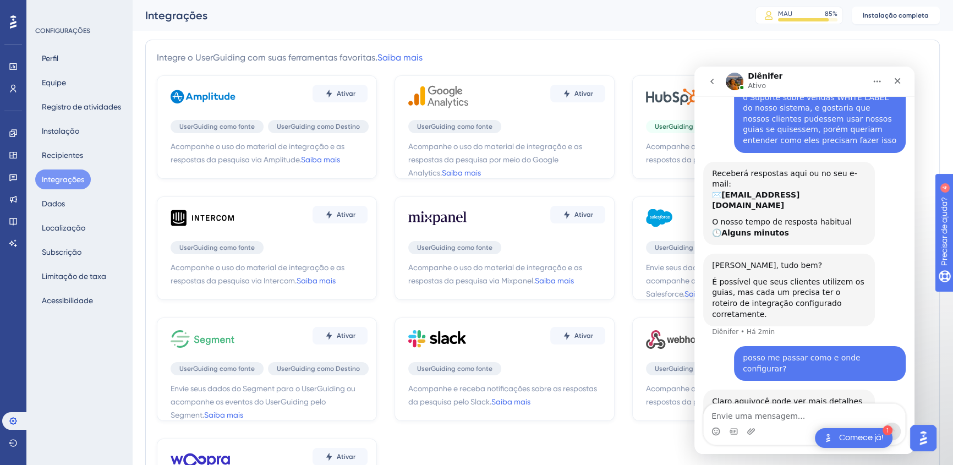
click at [703, 277] on font "É possível que seus clientes utilizem os guias, mas cada um precisa ter o rotei…" at bounding box center [788, 297] width 152 height 41
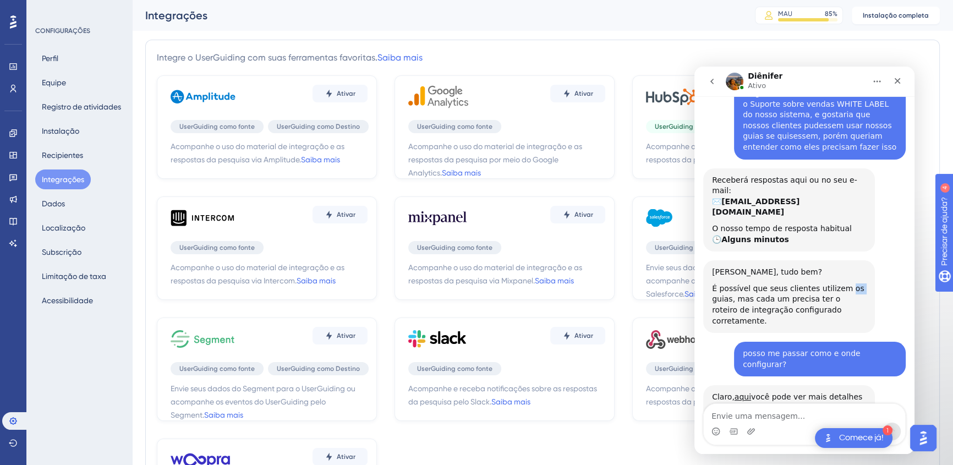
click at [703, 267] on div "Olá Develyn, tudo bem? É possível que seus clientes utilizem os guias, mas cada…" at bounding box center [789, 296] width 154 height 59
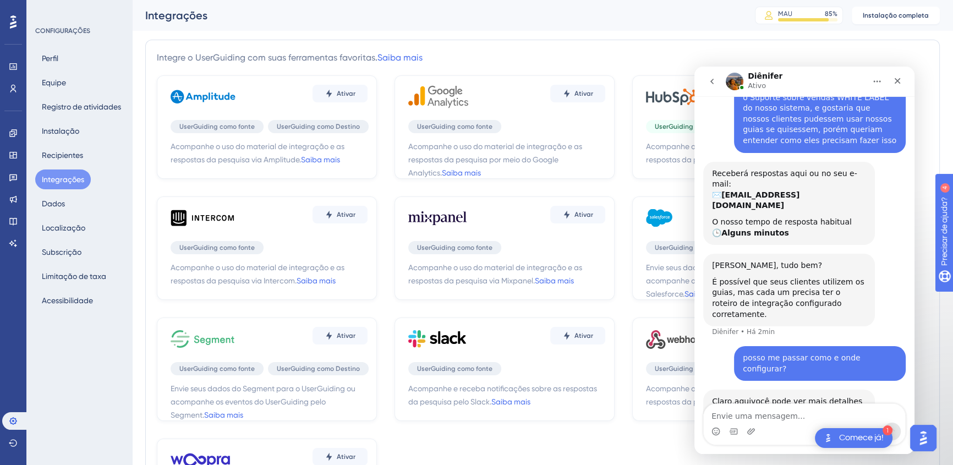
click at [703, 285] on font "É possível que seus clientes utilizem os guias, mas cada um precisa ter o rotei…" at bounding box center [788, 297] width 152 height 41
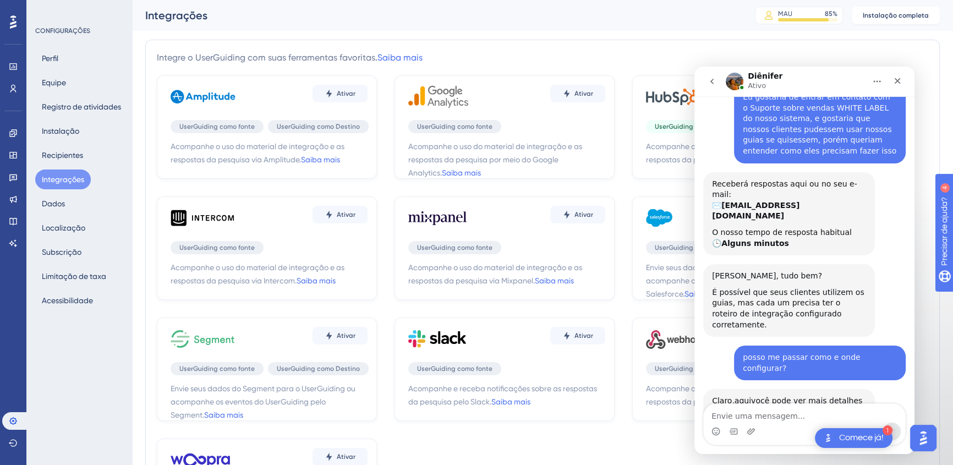
click at [703, 288] on font "É possível que seus clientes utilizem os guias, mas cada um precisa ter o rotei…" at bounding box center [788, 308] width 152 height 41
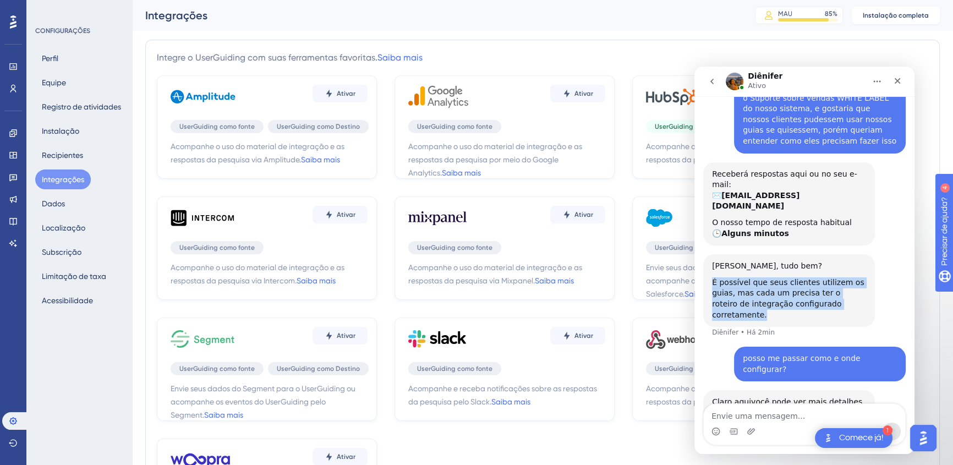
click at [703, 285] on font "É possível que seus clientes utilizem os guias, mas cada um precisa ter o rotei…" at bounding box center [788, 298] width 152 height 41
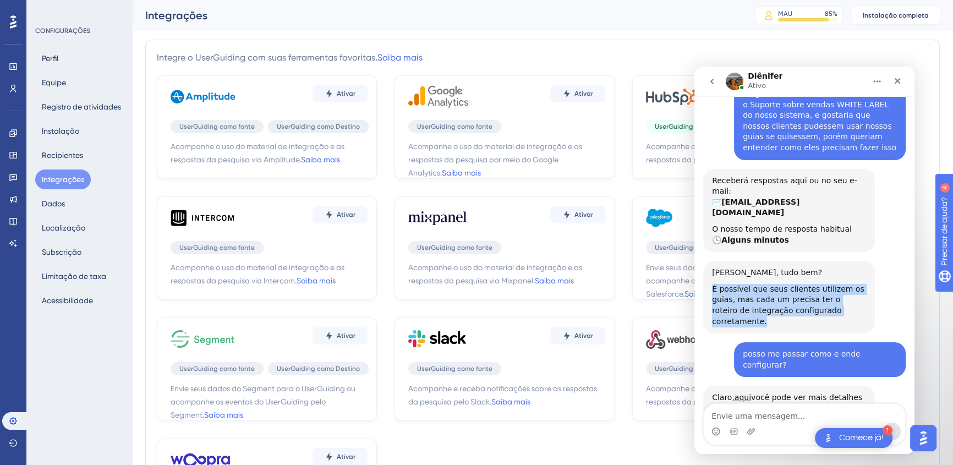
scroll to position [67, 0]
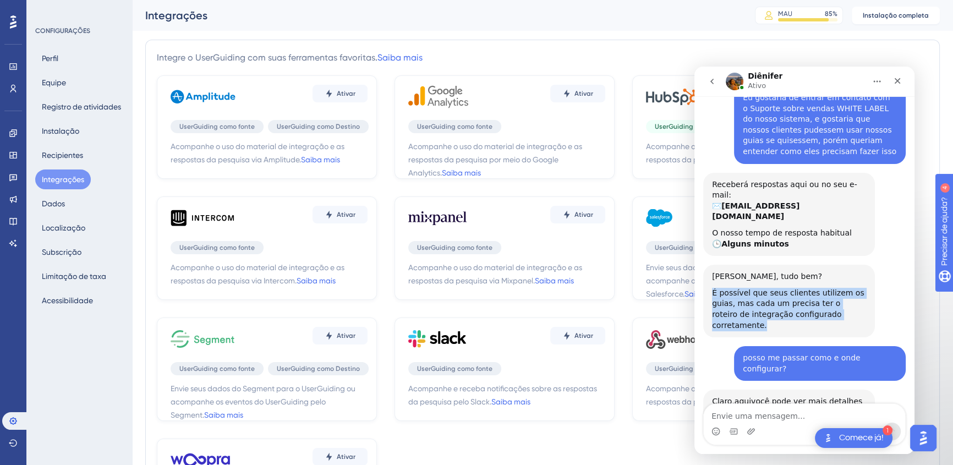
click at [703, 294] on font "É possível que seus clientes utilizem os guias, mas cada um precisa ter o rotei…" at bounding box center [788, 308] width 152 height 41
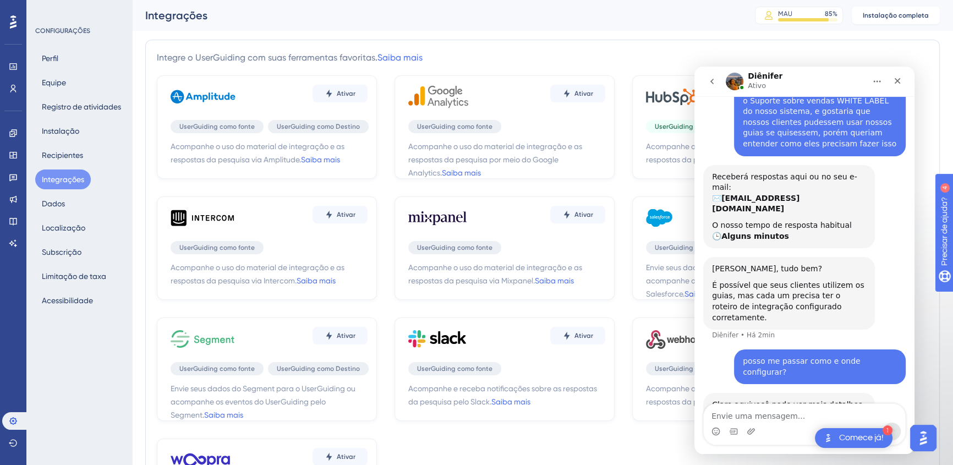
scroll to position [78, 0]
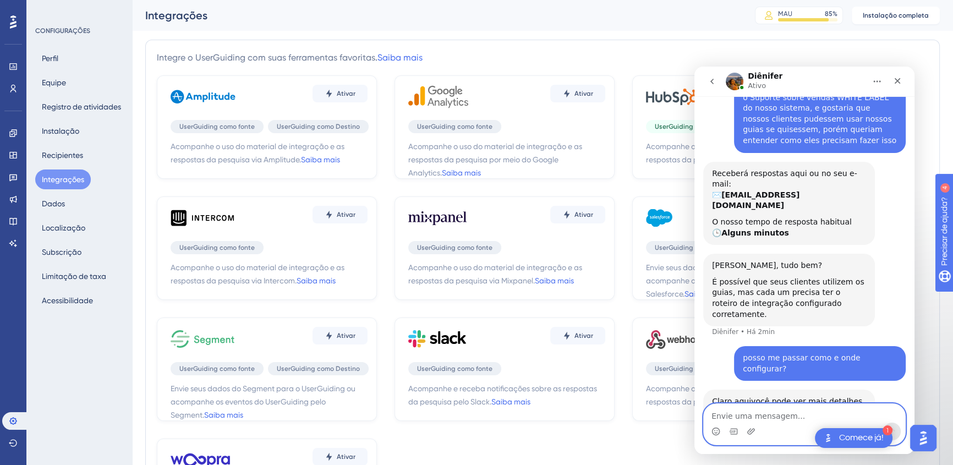
click at [703, 321] on textarea "Envie uma mensagem..." at bounding box center [803, 413] width 201 height 19
type textarea "no caso é chave"
type textarea "n"
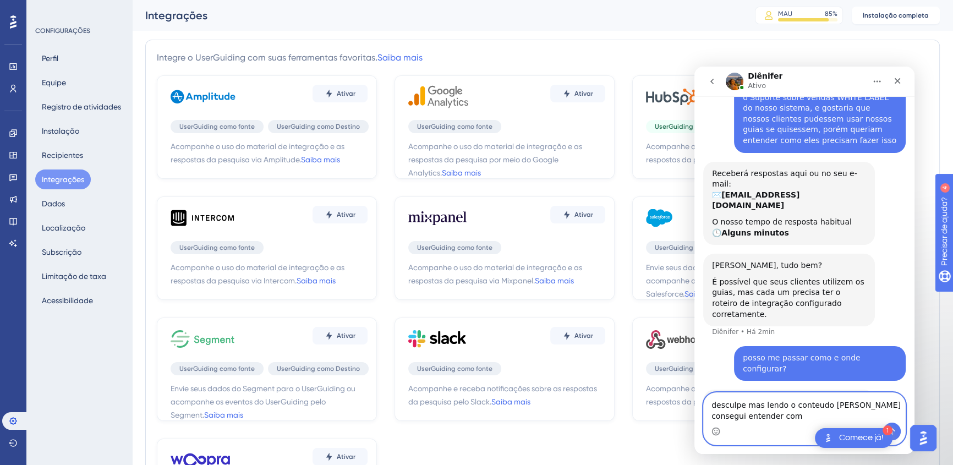
scroll to position [89, 0]
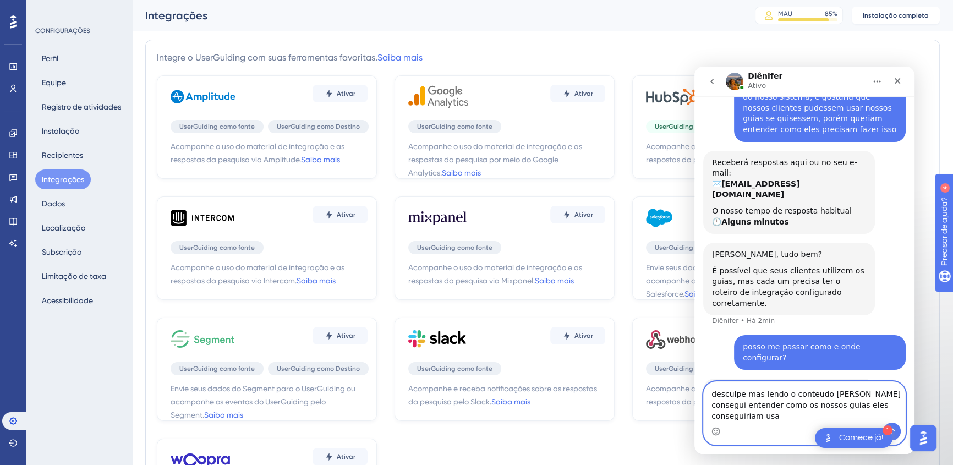
type textarea "desculpe mas lendo o conteudo nao consegui entender como os nossos guias eles c…"
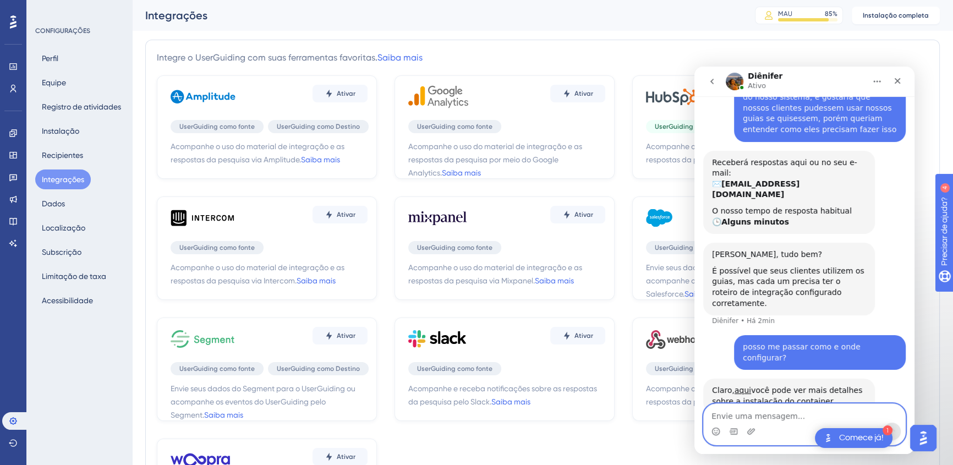
scroll to position [133, 0]
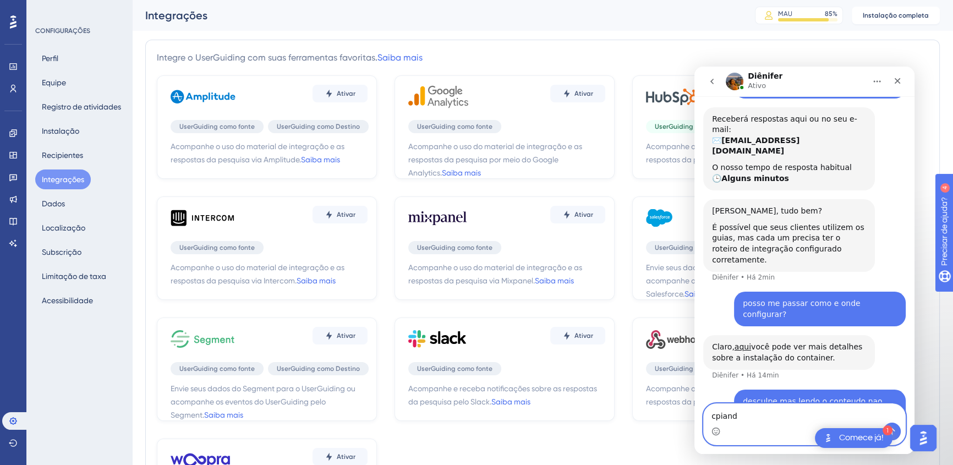
type textarea "cpiando"
type textarea "copiando"
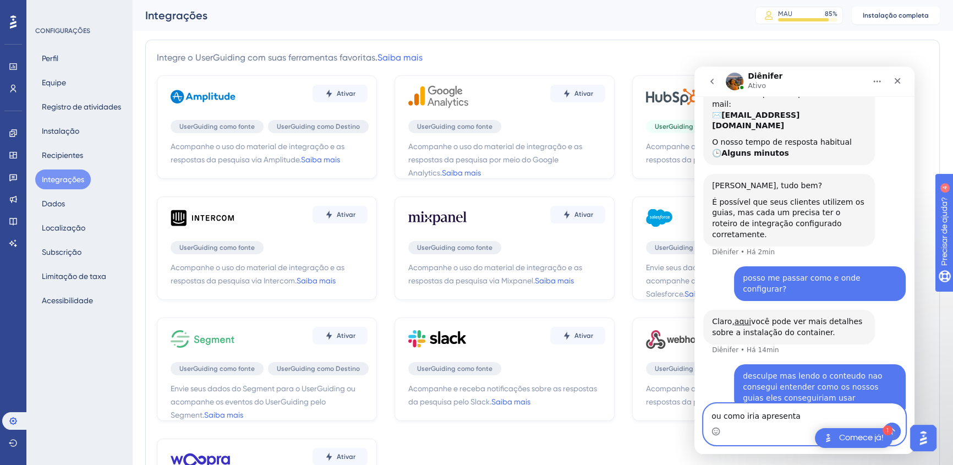
type textarea "ou como iria apresentar"
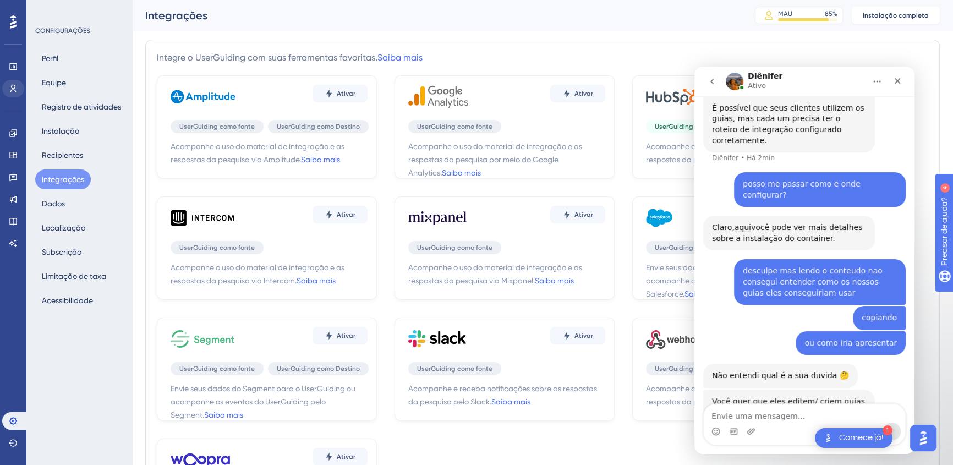
scroll to position [251, 0]
click at [703, 321] on textarea "Envie uma mensagem..." at bounding box center [803, 413] width 201 height 19
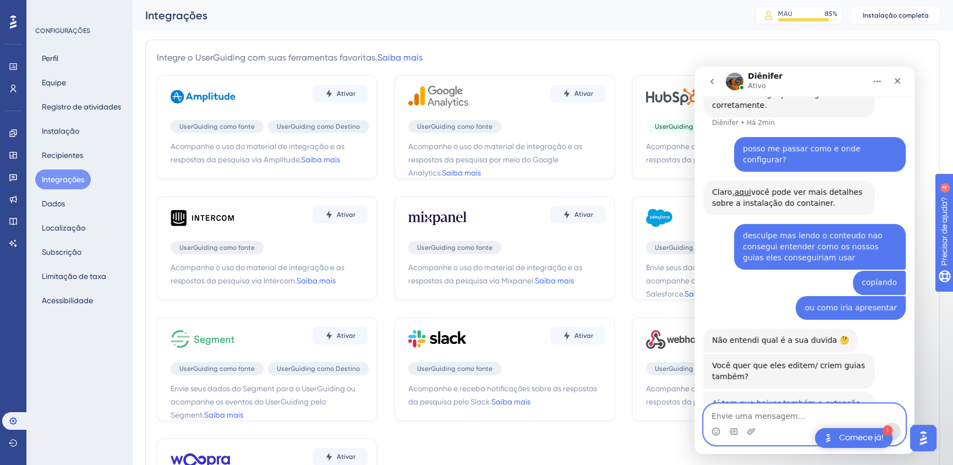
scroll to position [287, 0]
click at [703, 321] on textarea "Envie uma mensagem..." at bounding box center [803, 413] width 201 height 19
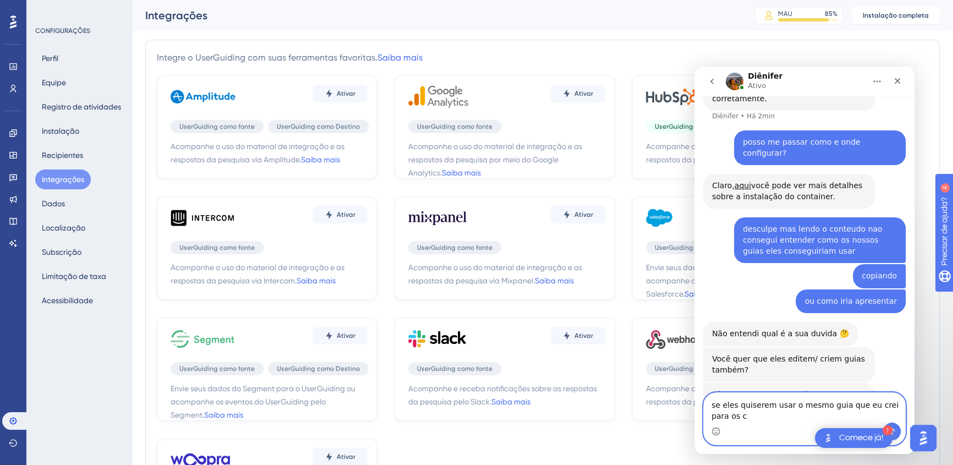
scroll to position [298, 0]
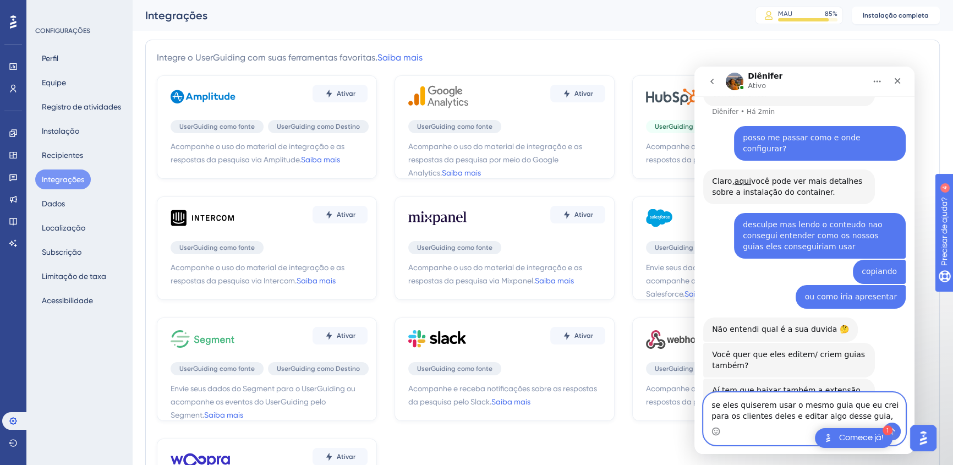
type textarea "se eles quiserem usar o mesmo guia que eu crei para os clientes deles e editar …"
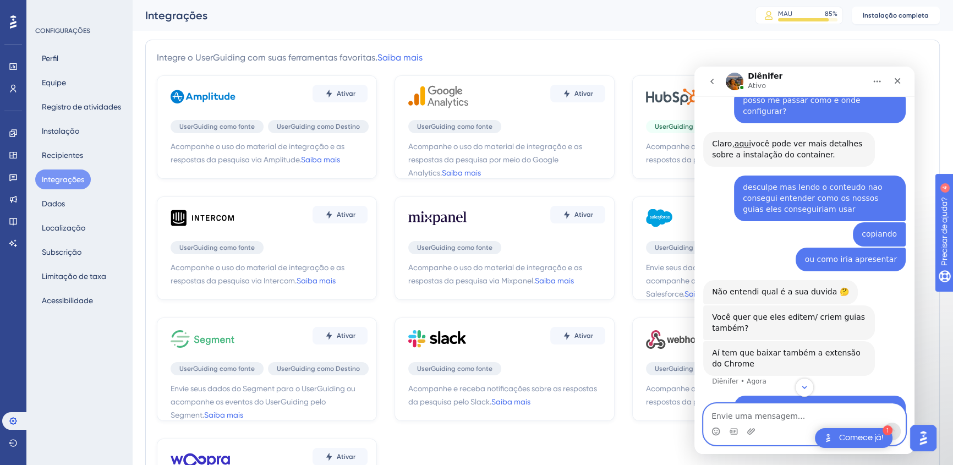
scroll to position [342, 0]
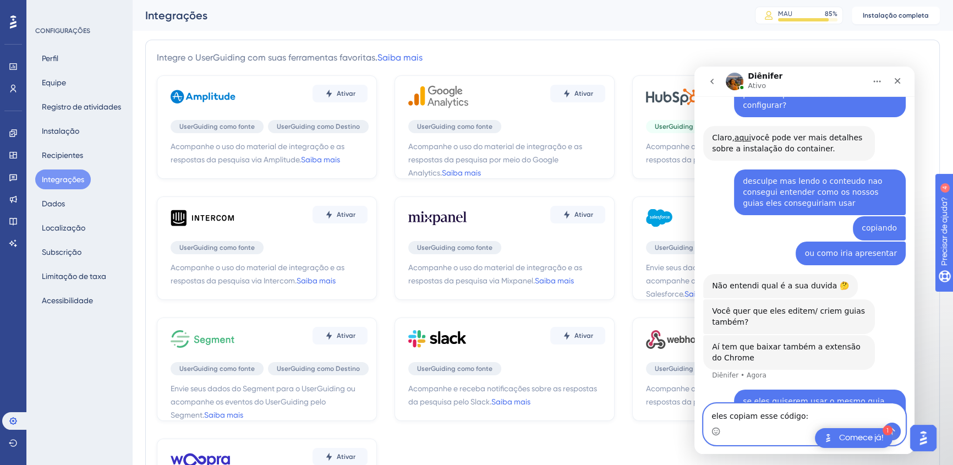
paste textarea "Copie ou envie por e-mail o código do container ao seu desenvolvedor para imple…"
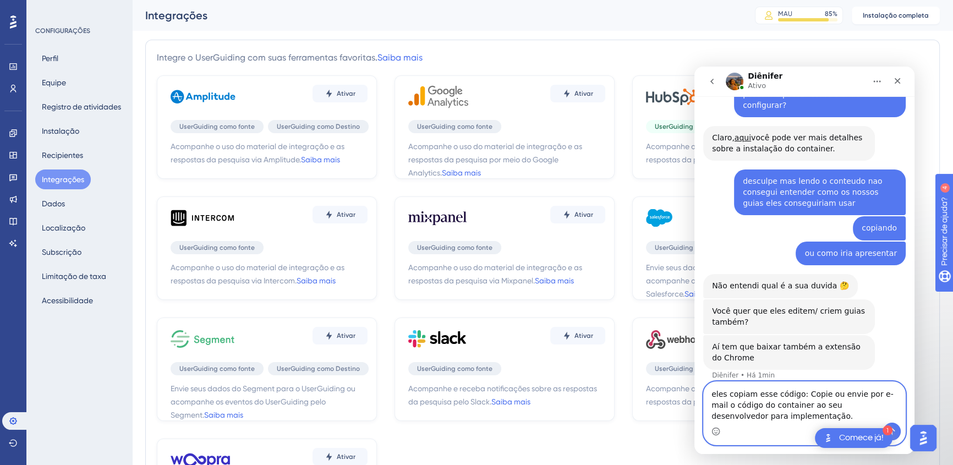
scroll to position [375, 0]
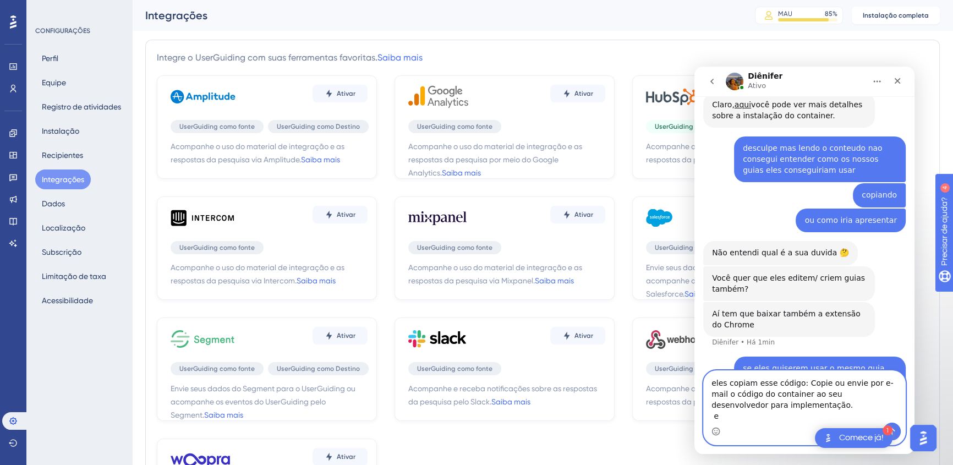
drag, startPoint x: 801, startPoint y: 383, endPoint x: 892, endPoint y: 381, distance: 91.3
click at [703, 321] on textarea "eles copiam esse código: Copie ou envie por e-mail o código do container ao seu…" at bounding box center [803, 397] width 201 height 52
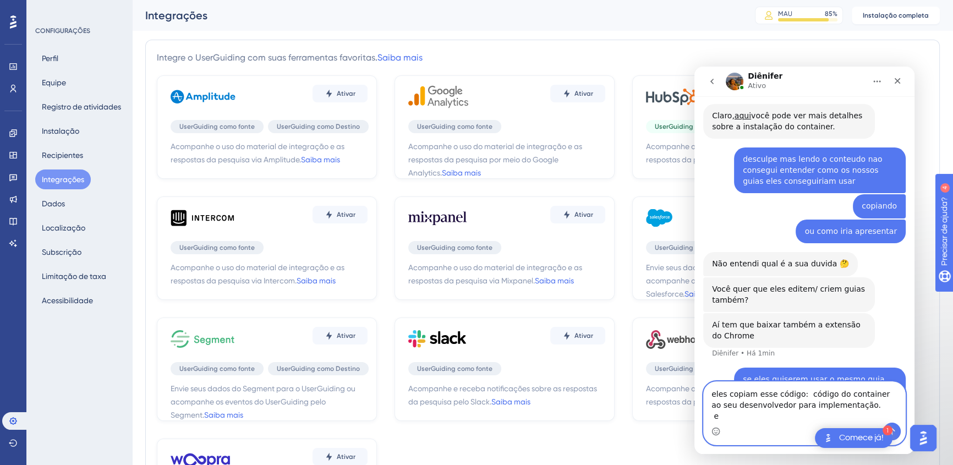
drag, startPoint x: 798, startPoint y: 406, endPoint x: 870, endPoint y: 393, distance: 73.3
click at [703, 321] on textarea "eles copiam esse código: código do container ao seu desenvolvedor para implemen…" at bounding box center [803, 402] width 201 height 41
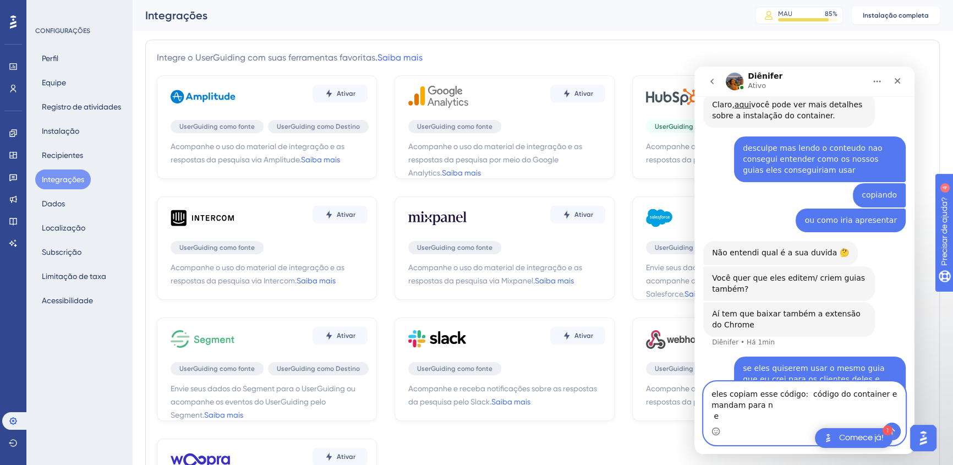
scroll to position [406, 0]
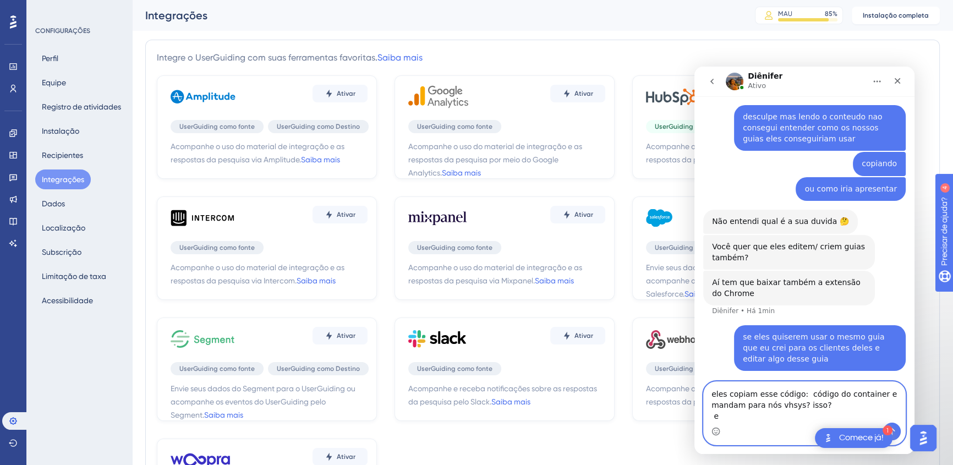
type textarea "eles copiam esse código: código do container e mandam para nós vhsys? isso?"
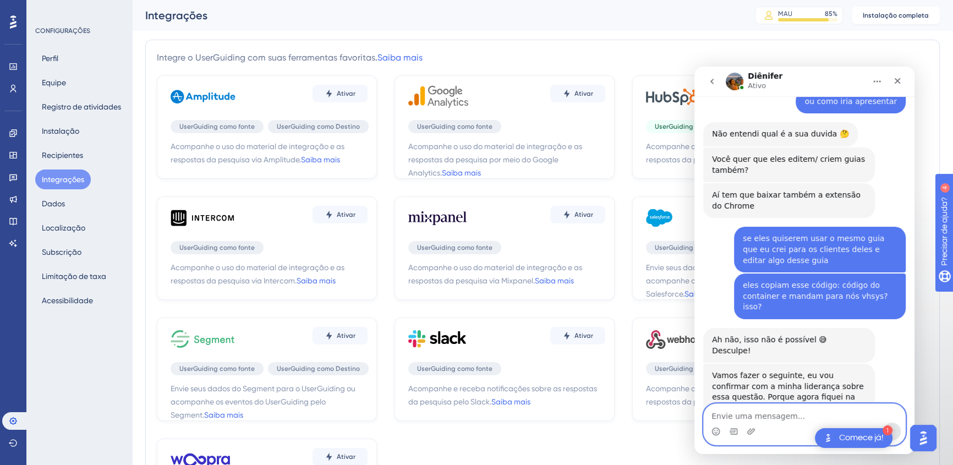
scroll to position [493, 0]
type textarea "combinado"
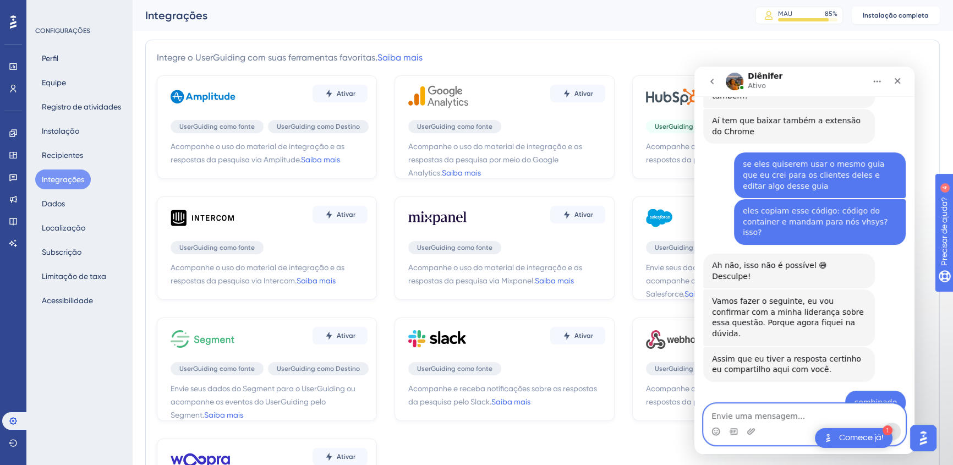
scroll to position [558, 0]
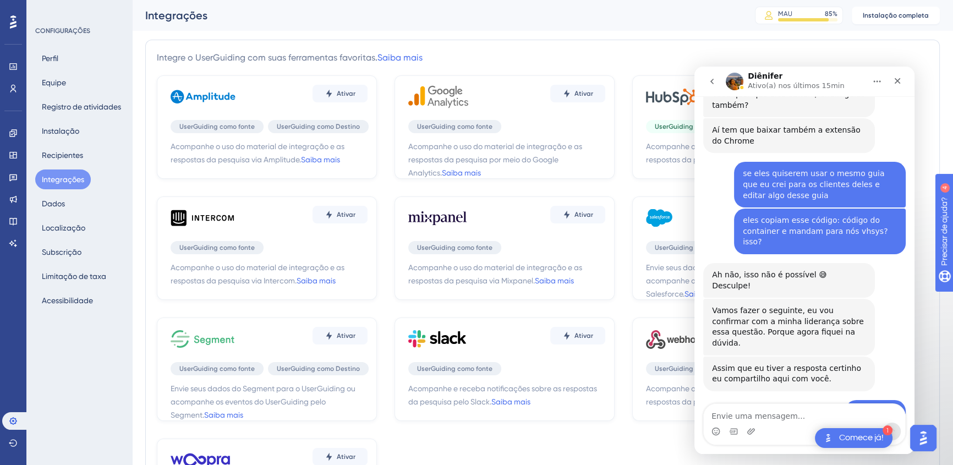
click at [424, 30] on div "Integrações MAU 85 % Clique para ver opções de complementos e atualizações Inst…" at bounding box center [542, 15] width 821 height 31
